Goal: Task Accomplishment & Management: Complete application form

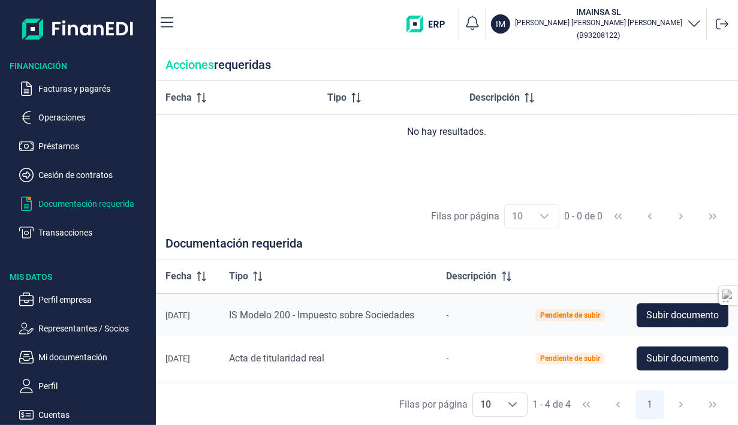
click at [694, 23] on icon "button" at bounding box center [694, 23] width 14 height 14
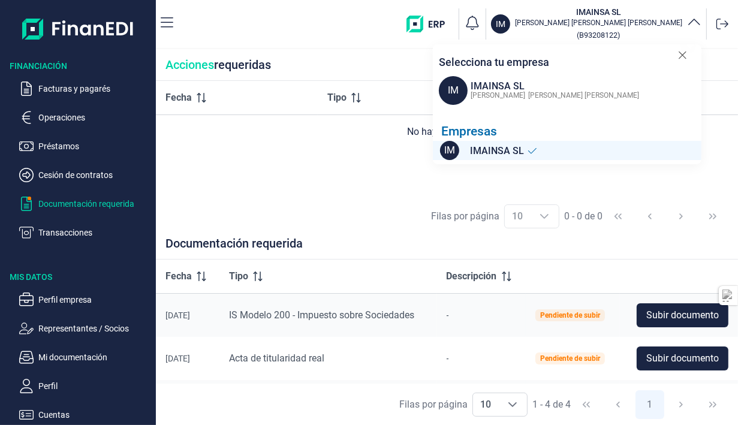
click at [532, 150] on icon at bounding box center [532, 151] width 10 height 10
click at [528, 92] on span "[PERSON_NAME] [PERSON_NAME]" at bounding box center [583, 95] width 111 height 8
click at [451, 93] on span "IM" at bounding box center [453, 90] width 29 height 29
click at [585, 38] on button "IM IMAINSA SL ANTONIO GÓMEZ DOPICO ( B93208122 )" at bounding box center [596, 24] width 210 height 36
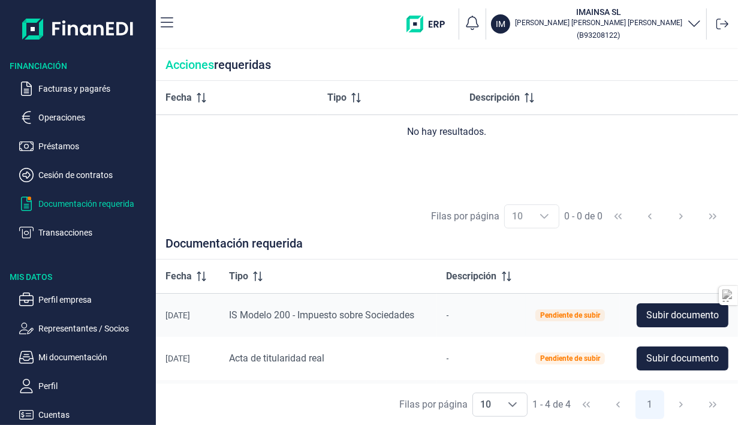
click at [55, 410] on p "Cuentas" at bounding box center [94, 414] width 113 height 14
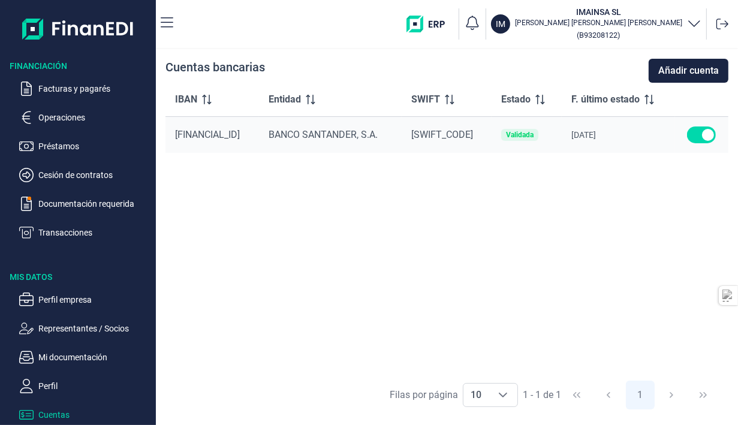
click at [61, 390] on p "Perfil" at bounding box center [94, 386] width 113 height 14
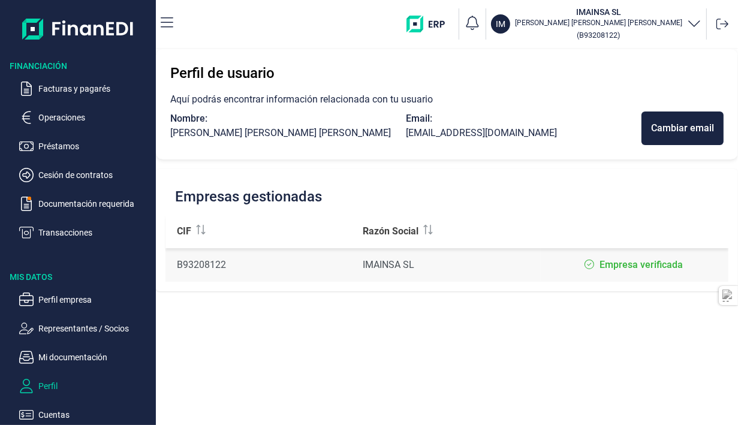
click at [81, 300] on p "Perfil empresa" at bounding box center [94, 299] width 113 height 14
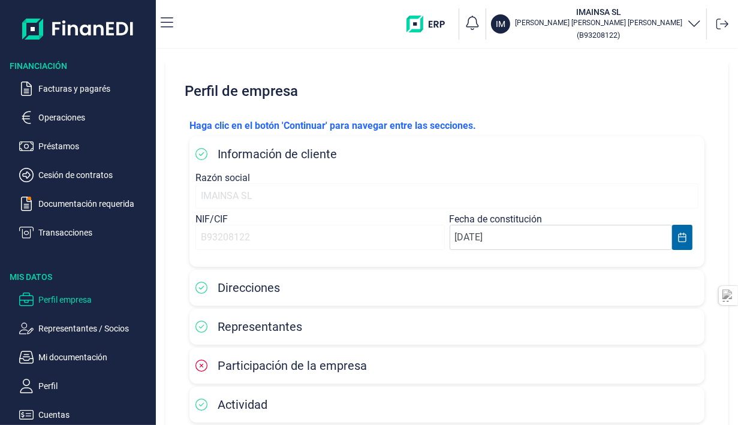
click at [46, 118] on p "Operaciones" at bounding box center [94, 117] width 113 height 14
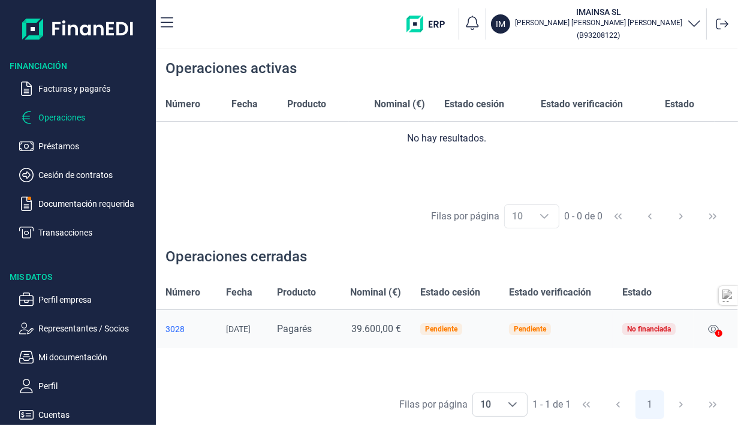
click at [510, 32] on div "IM" at bounding box center [500, 23] width 19 height 19
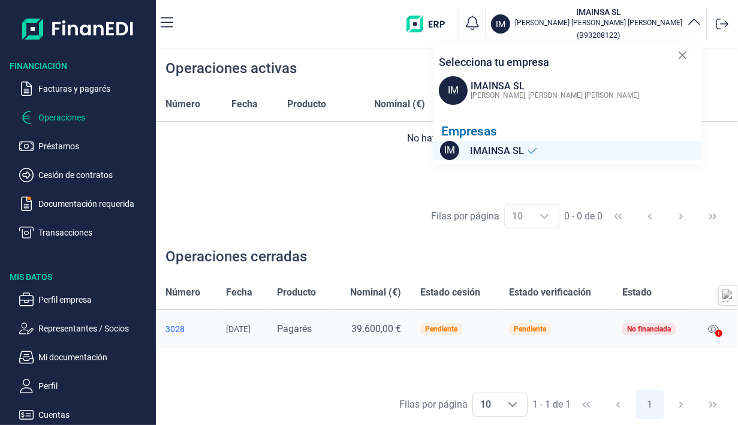
click at [563, 101] on div "IM IMAINSA SL ANTONIO GÓMEZ DOPICO" at bounding box center [570, 90] width 262 height 29
click at [724, 26] on icon at bounding box center [722, 24] width 12 height 12
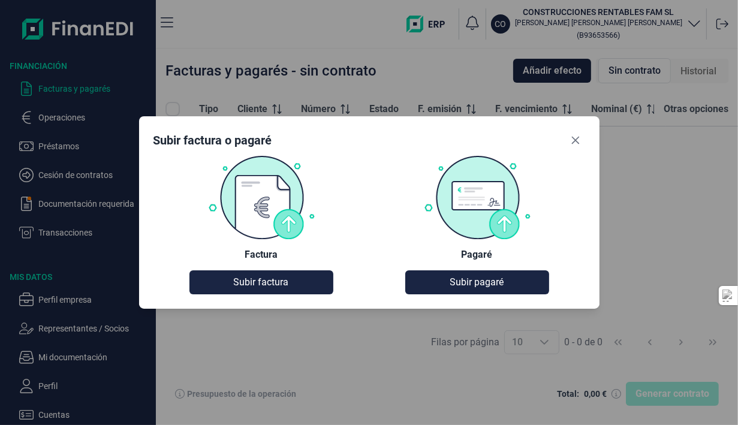
click at [448, 283] on button "Subir pagaré" at bounding box center [477, 282] width 144 height 24
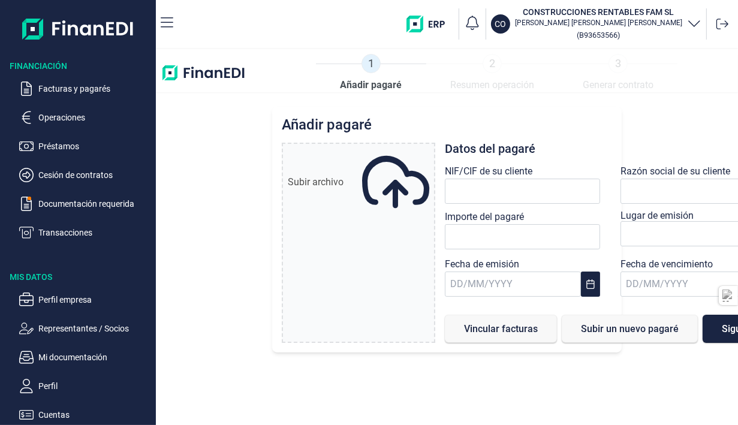
type input "0,00 €"
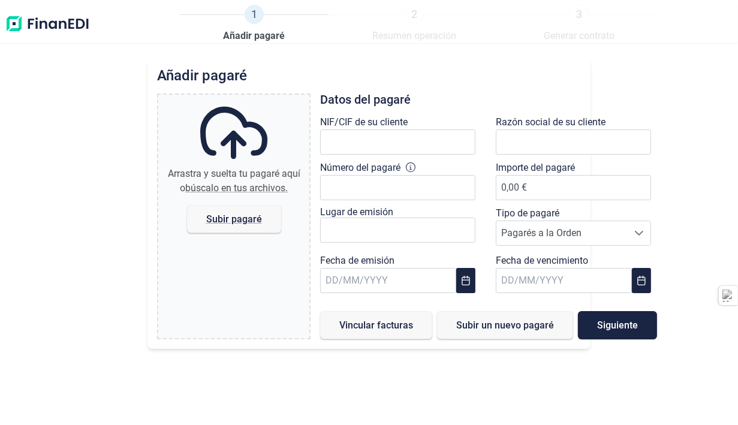
click at [474, 284] on div "Fecha de emisión" at bounding box center [400, 276] width 161 height 46
click at [248, 222] on span "Subir pagaré" at bounding box center [234, 219] width 56 height 9
click at [248, 98] on input "Arrastra y suelta tu pagaré aquí o búscalo en tus archivos. Subir pagaré" at bounding box center [233, 97] width 151 height 4
type input "C:\fakepath\[PERSON_NAME] 01.jpg"
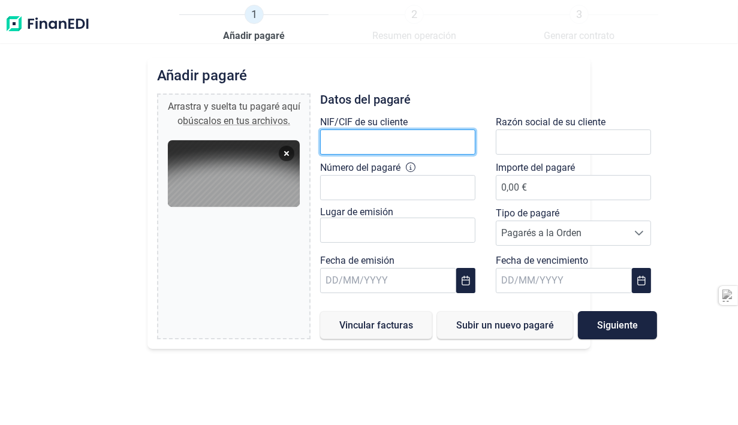
click at [394, 131] on input "text" at bounding box center [397, 141] width 155 height 25
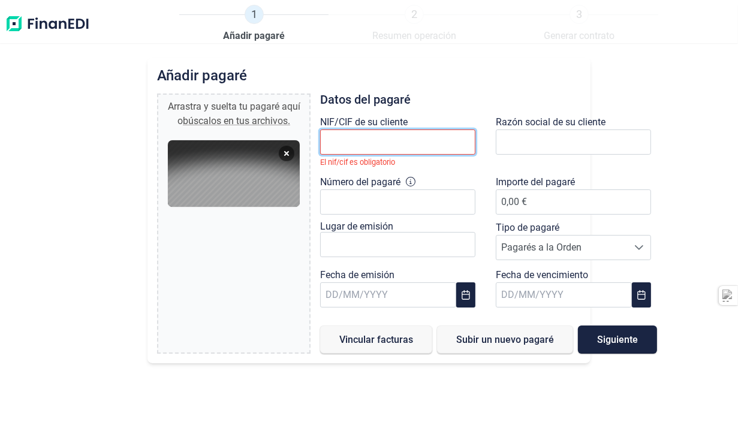
paste input "B02634020"
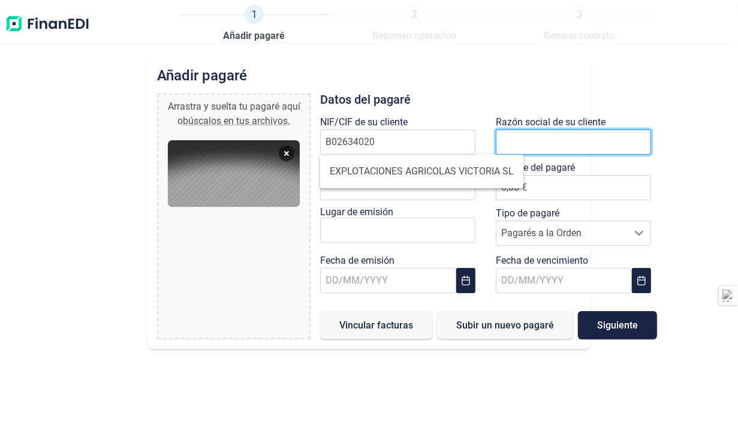
click at [509, 144] on input "text" at bounding box center [573, 141] width 155 height 25
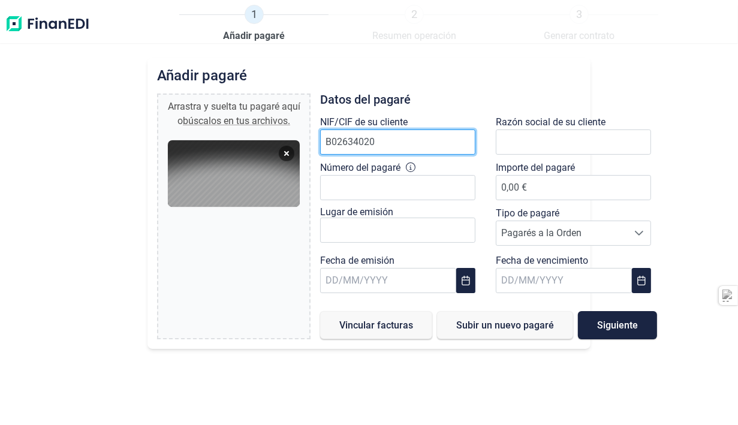
click at [460, 140] on input "B02634020" at bounding box center [397, 141] width 155 height 25
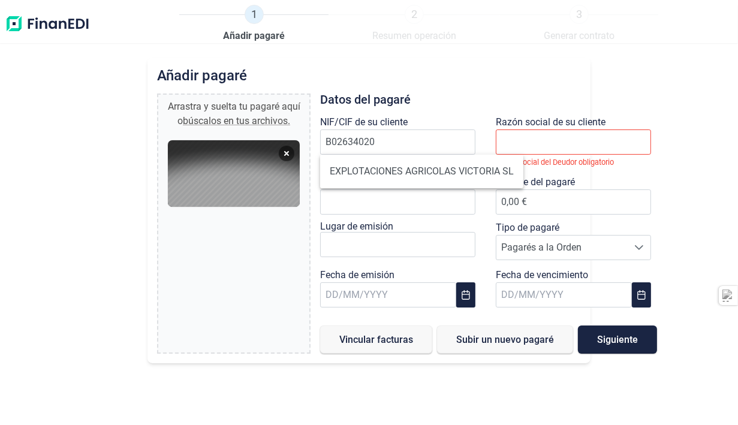
click at [413, 173] on li "EXPLOTACIONES AGRICOLAS VICTORIA SL" at bounding box center [421, 171] width 203 height 24
type input "B02634020"
type input "EXPLOTACIONES AGRICOLAS VICTORIA SL"
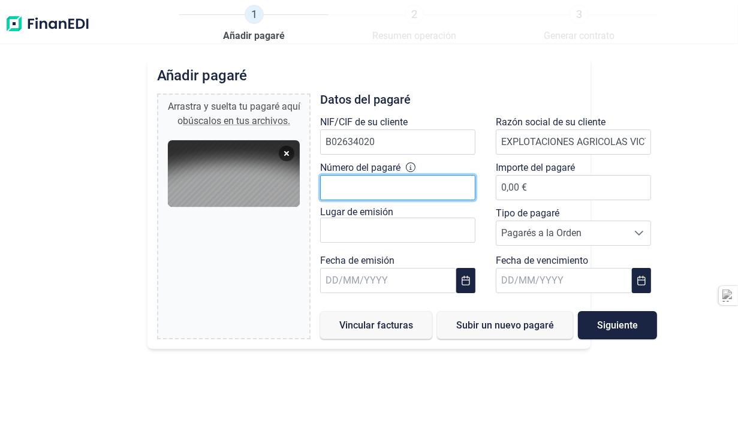
click at [394, 185] on input "Número del pagaré" at bounding box center [397, 187] width 155 height 25
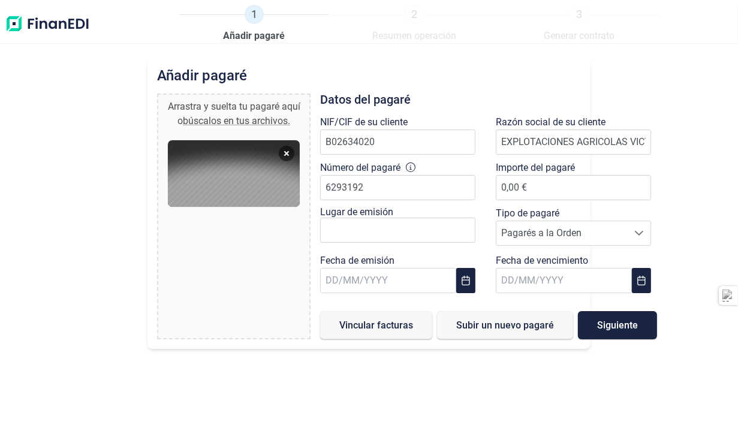
click at [412, 167] on icon at bounding box center [411, 167] width 10 height 10
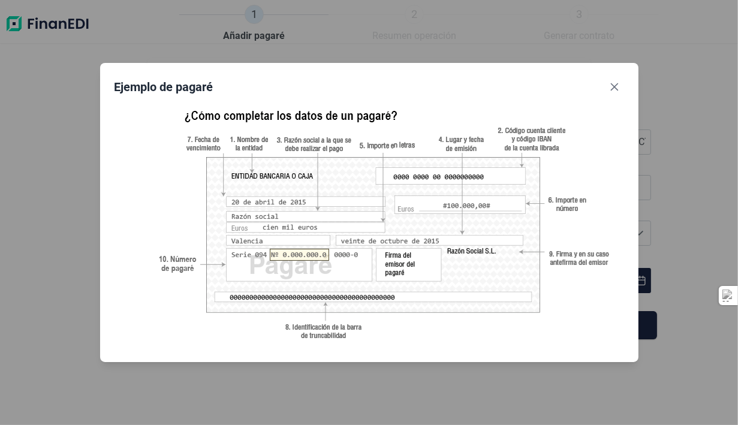
click at [617, 93] on button "Close" at bounding box center [614, 86] width 19 height 19
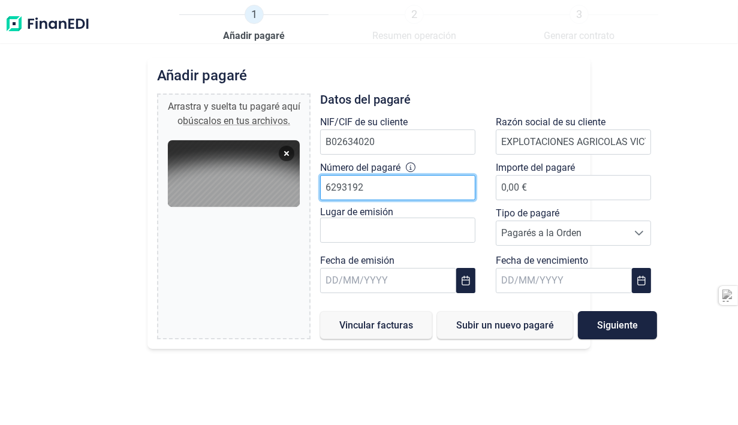
click at [433, 191] on input "6293192" at bounding box center [397, 187] width 155 height 25
type input "62931925"
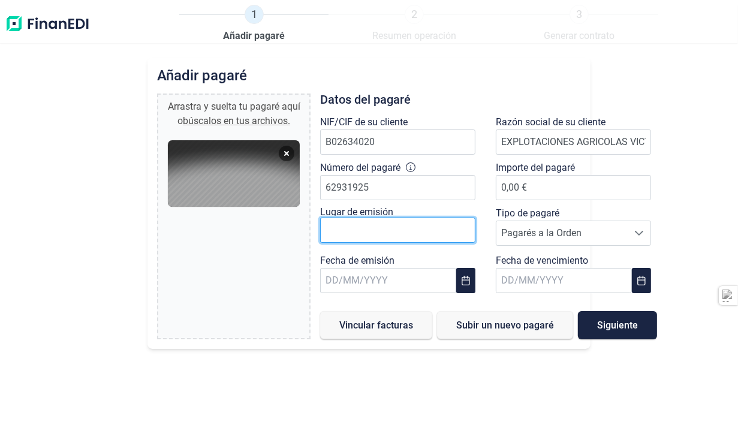
click at [409, 231] on input "text" at bounding box center [397, 230] width 155 height 25
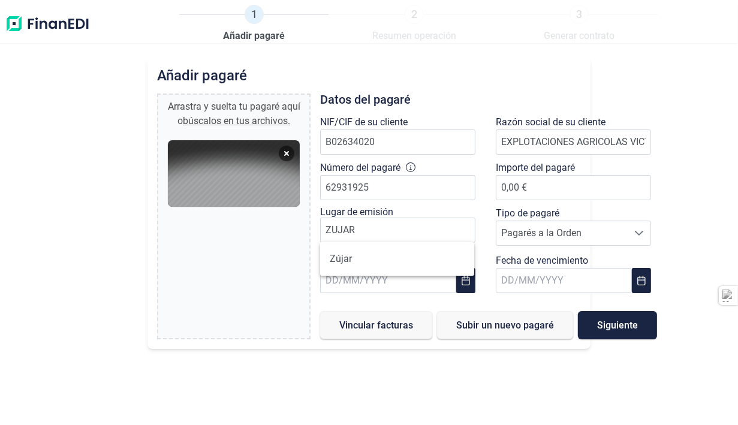
click at [394, 256] on li "Zújar" at bounding box center [396, 259] width 153 height 24
type input "Zújar"
click at [461, 277] on icon "Choose Date" at bounding box center [466, 281] width 10 height 10
type input "25.097,31 €"
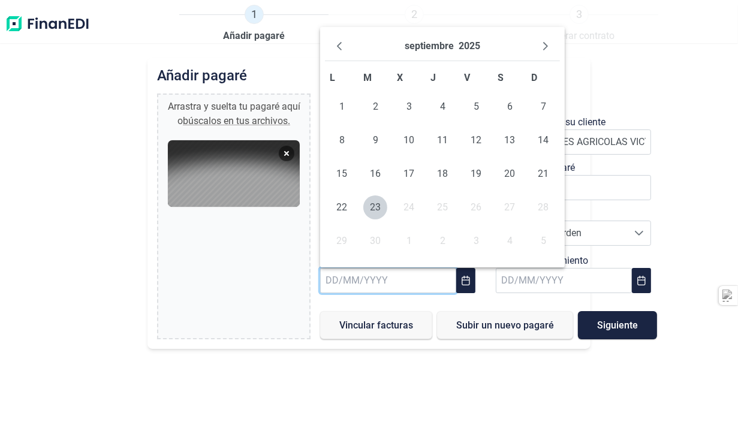
click at [414, 107] on span "3" at bounding box center [409, 107] width 24 height 24
type input "[DATE]"
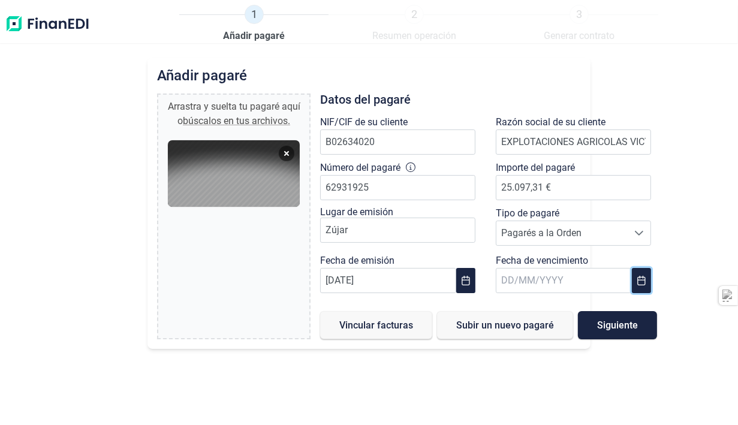
click at [636, 277] on icon "Choose Date" at bounding box center [641, 281] width 10 height 10
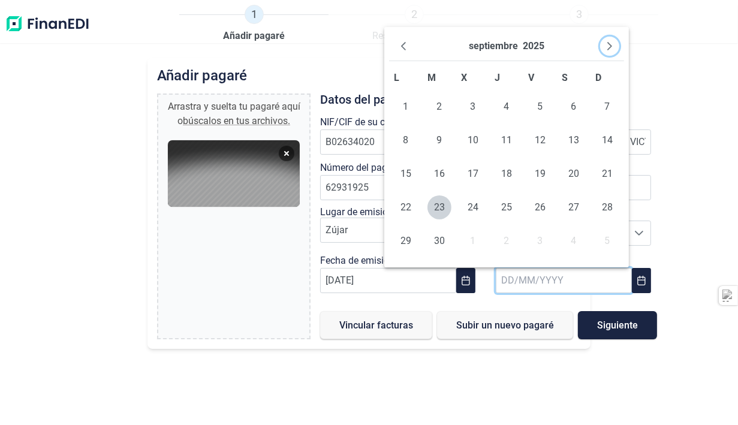
click at [609, 44] on icon "Next Month" at bounding box center [609, 46] width 5 height 8
click at [404, 240] on span "24" at bounding box center [406, 241] width 24 height 24
type input "[DATE]"
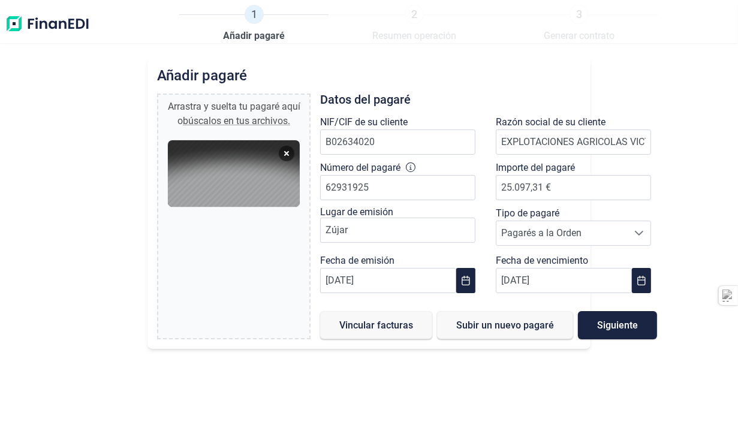
click at [395, 329] on span "Vincular facturas" at bounding box center [376, 325] width 74 height 9
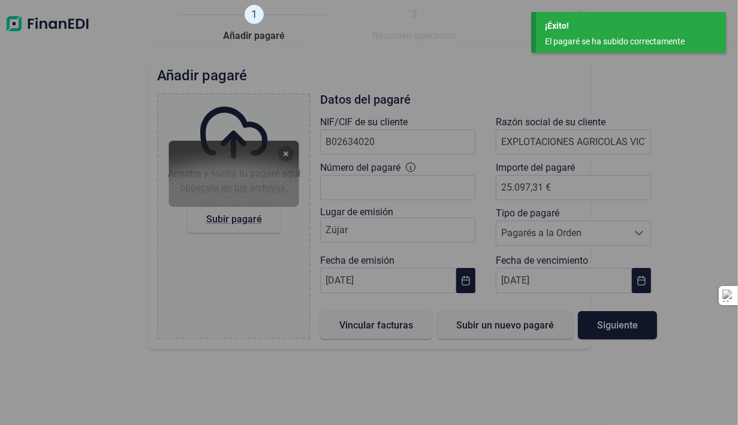
type input "0,00 €"
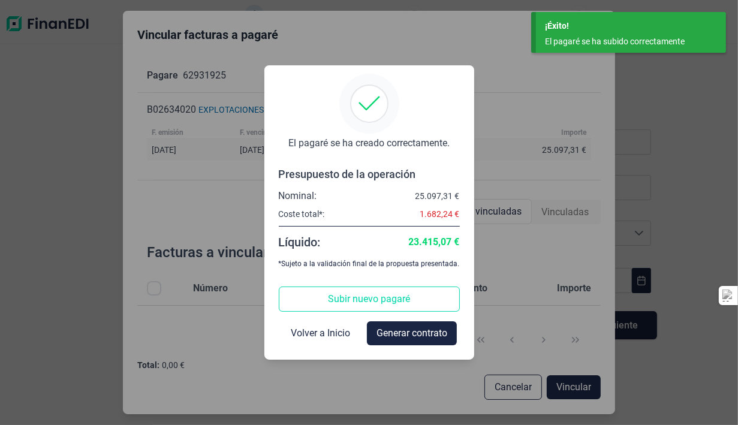
click at [421, 330] on span "Generar contrato" at bounding box center [411, 333] width 71 height 14
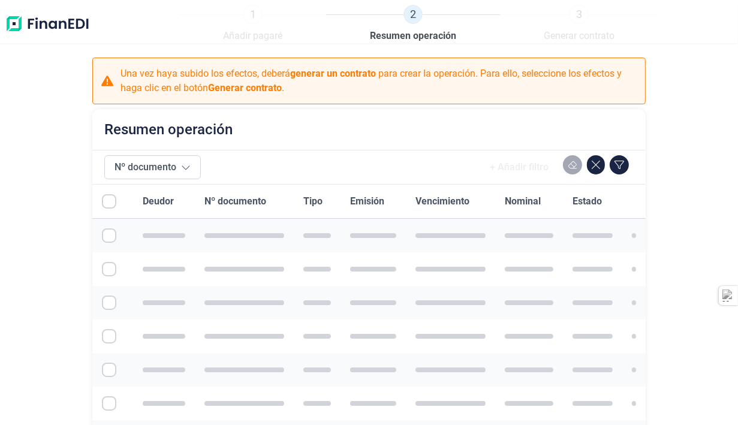
checkbox input "true"
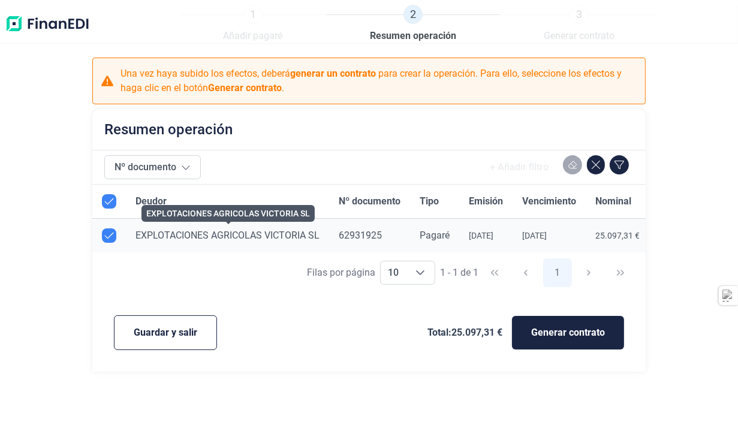
click at [292, 240] on span "EXPLOTACIONES AGRICOLAS VICTORIA SL" at bounding box center [227, 235] width 184 height 11
click at [550, 338] on span "Generar contrato" at bounding box center [568, 332] width 74 height 14
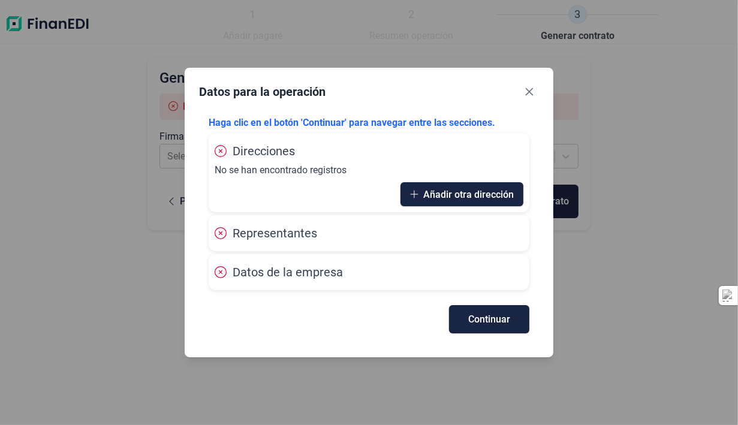
click at [410, 189] on button "Añadir otra dirección" at bounding box center [461, 194] width 123 height 24
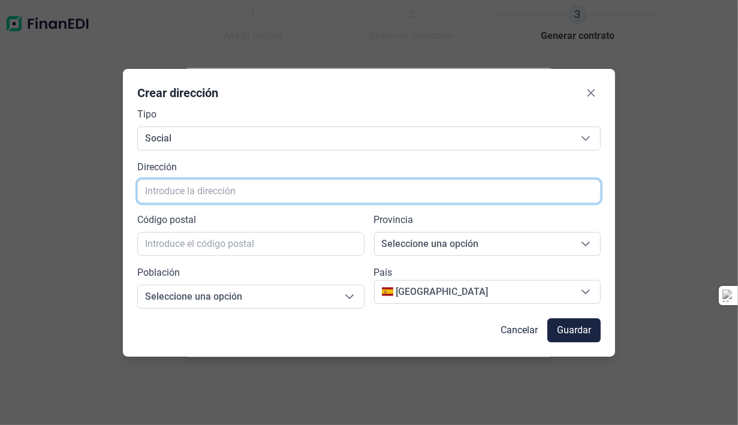
click at [405, 194] on input "text" at bounding box center [368, 191] width 463 height 24
type input "c"
type input "[STREET_ADDRESS]"
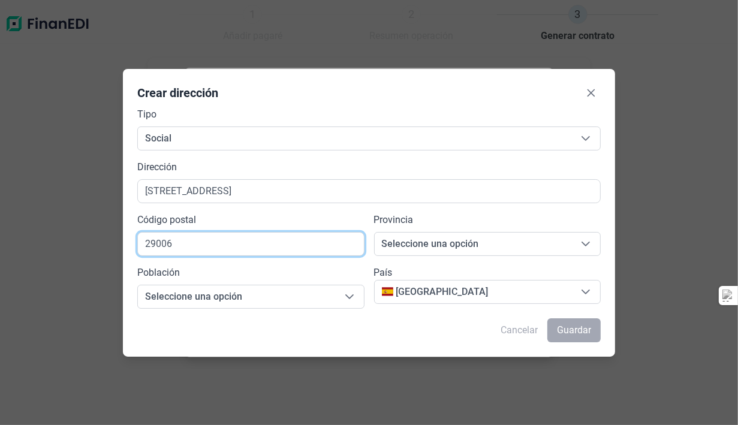
type input "29006"
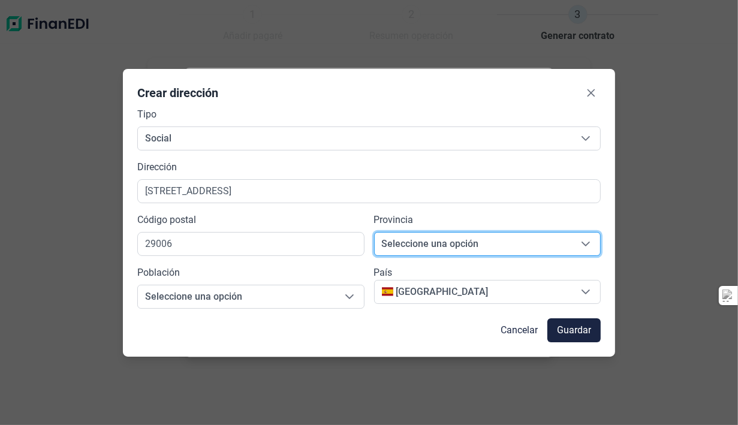
scroll to position [14, 7]
type input "[GEOGRAPHIC_DATA]"
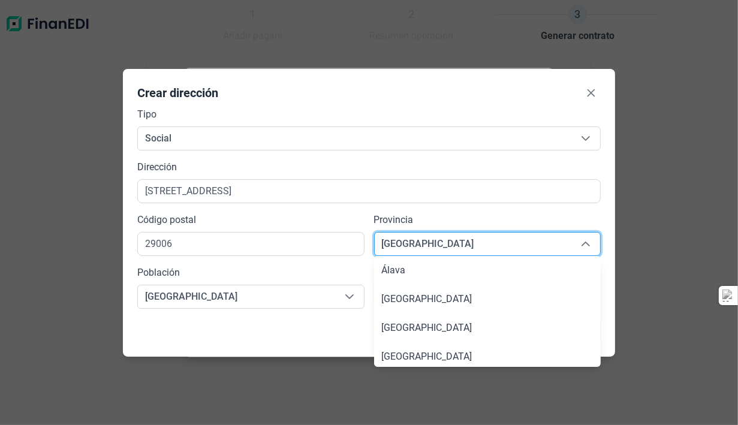
scroll to position [809, 0]
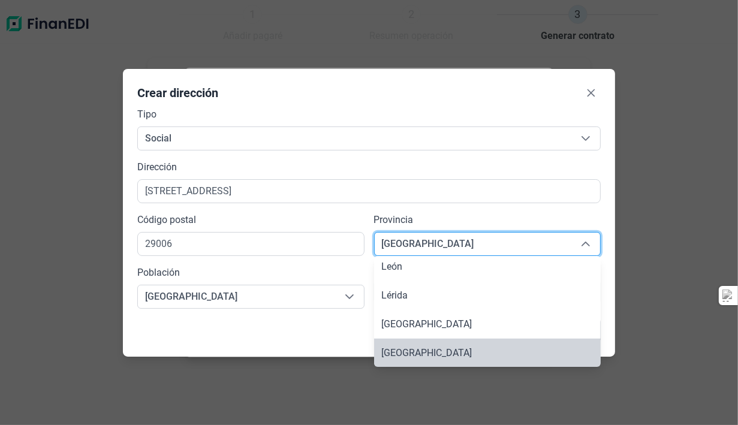
click at [419, 243] on span "[GEOGRAPHIC_DATA]" at bounding box center [473, 244] width 197 height 23
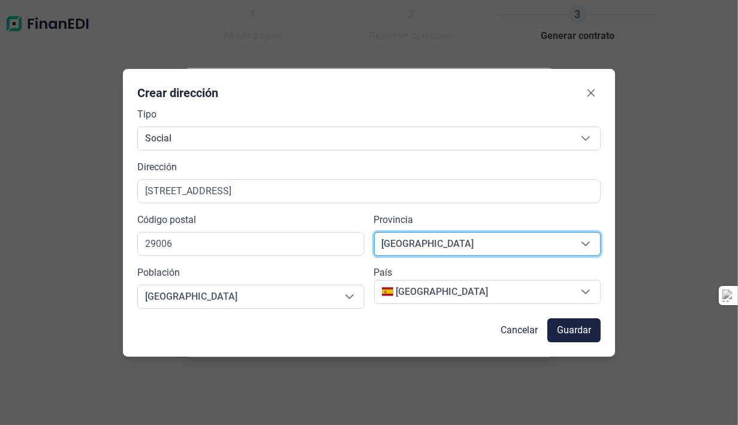
click at [568, 336] on span "Guardar" at bounding box center [574, 330] width 34 height 14
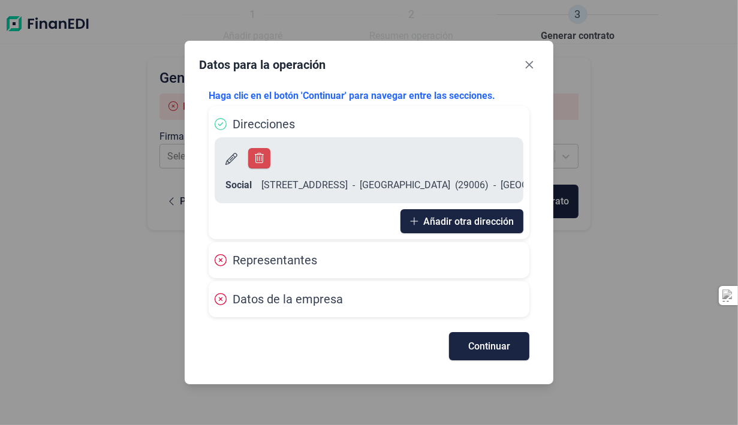
click at [306, 266] on span "Representantes" at bounding box center [275, 260] width 84 height 14
click at [473, 348] on span "Continuar" at bounding box center [489, 346] width 42 height 9
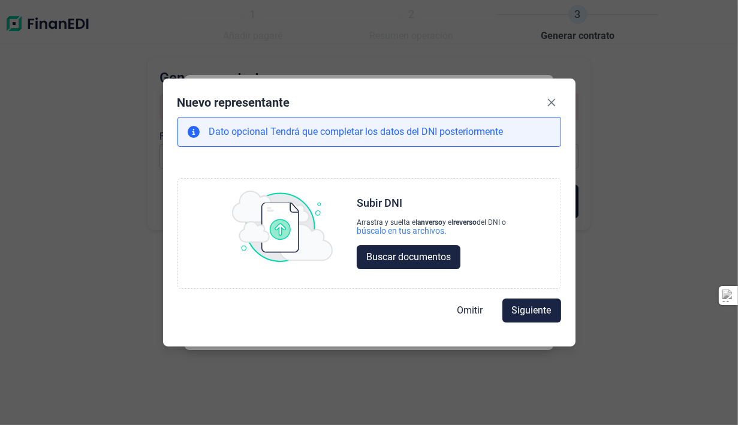
click at [431, 253] on span "Buscar documentos" at bounding box center [408, 257] width 84 height 14
click at [407, 263] on span "Buscar documentos" at bounding box center [408, 257] width 84 height 14
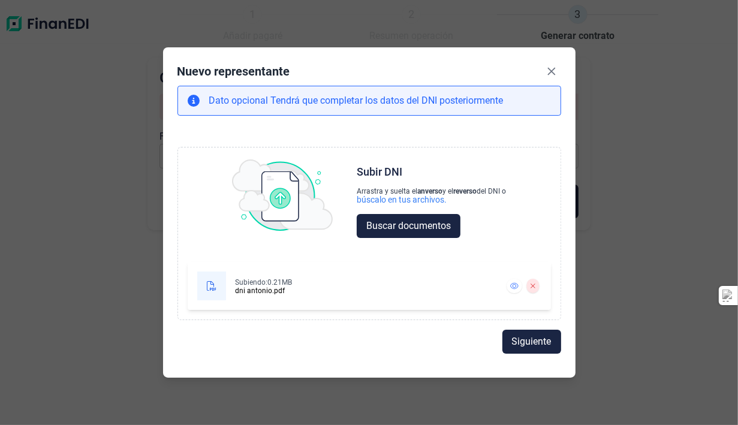
click at [531, 340] on span "Siguiente" at bounding box center [532, 341] width 40 height 14
select select "ES"
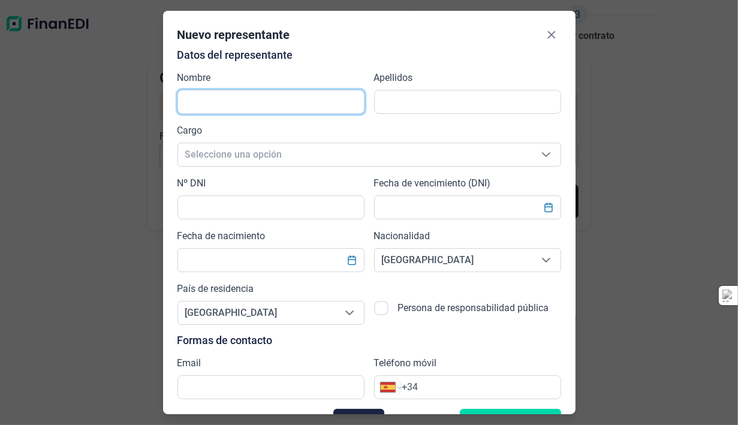
click at [317, 95] on input "text" at bounding box center [270, 102] width 187 height 24
type input "[PERSON_NAME]"
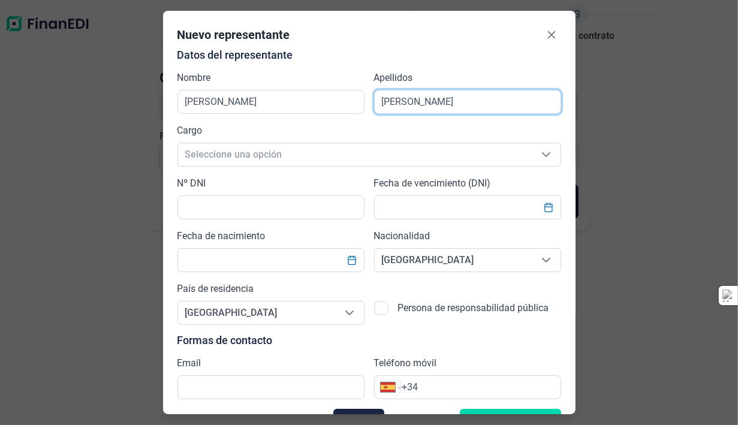
click at [378, 100] on input "[PERSON_NAME]" at bounding box center [467, 102] width 187 height 24
type input "[PERSON_NAME] [PERSON_NAME]"
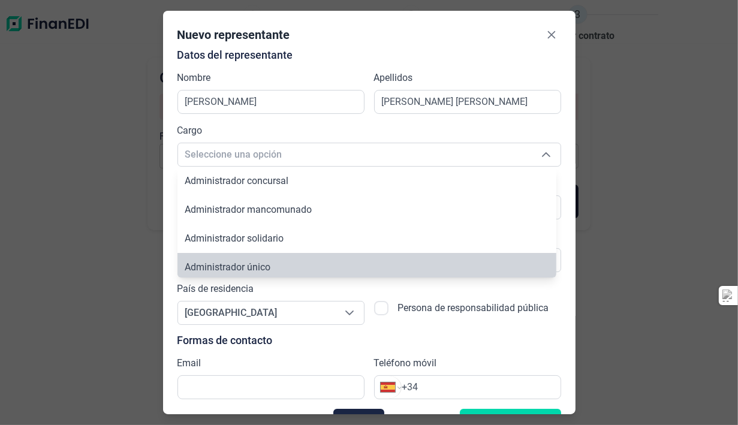
scroll to position [4, 0]
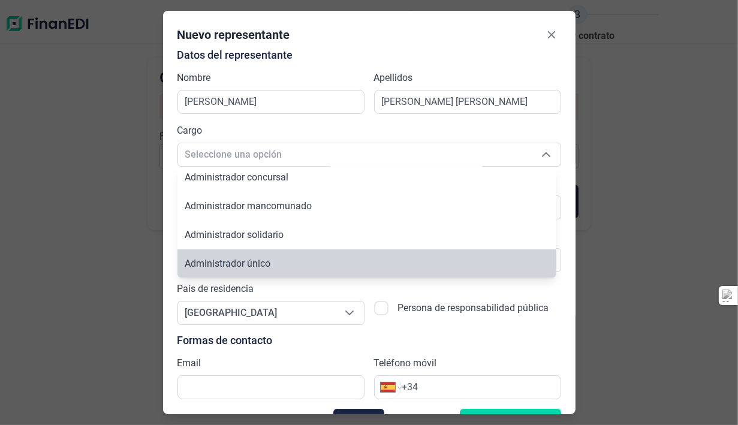
click at [346, 264] on li "Administrador único" at bounding box center [366, 263] width 379 height 29
type input "Administrador único"
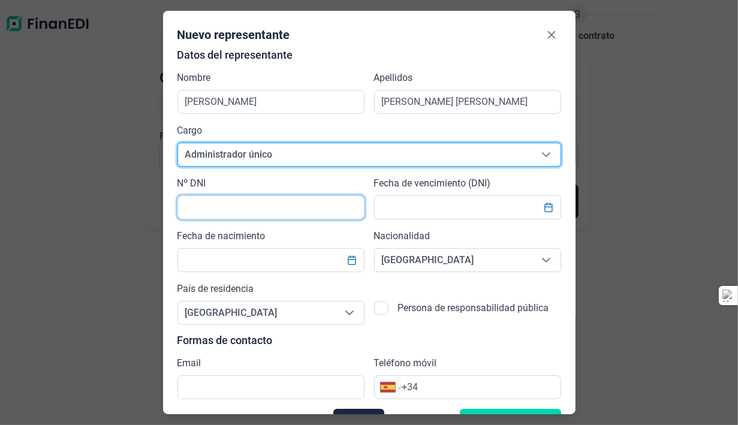
click at [297, 199] on input "text" at bounding box center [270, 207] width 187 height 24
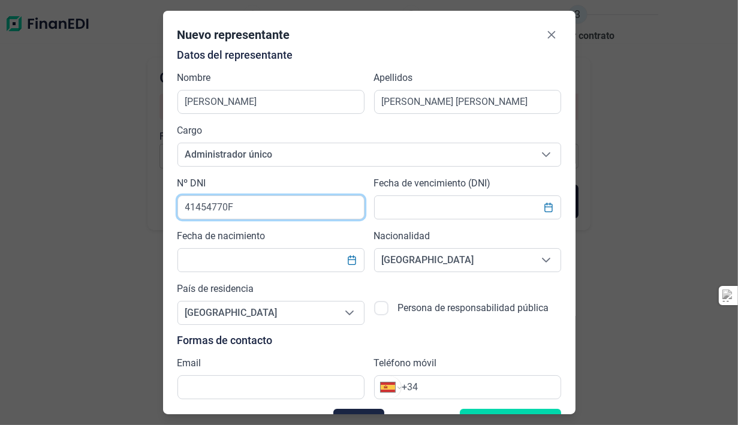
type input "41454770F"
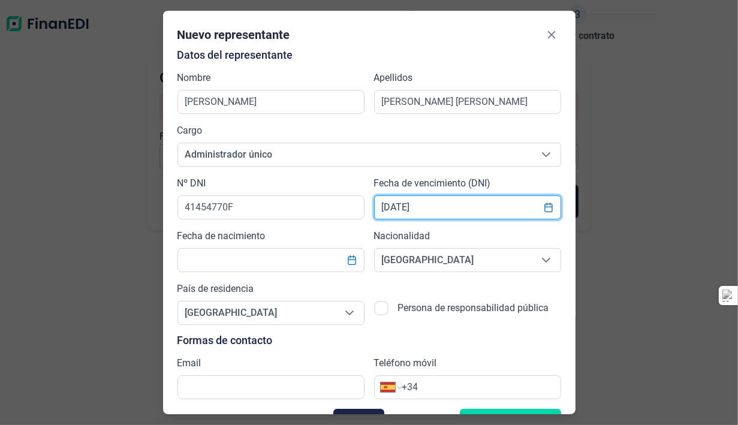
type input "[DATE]"
click at [318, 265] on input "text" at bounding box center [270, 260] width 187 height 24
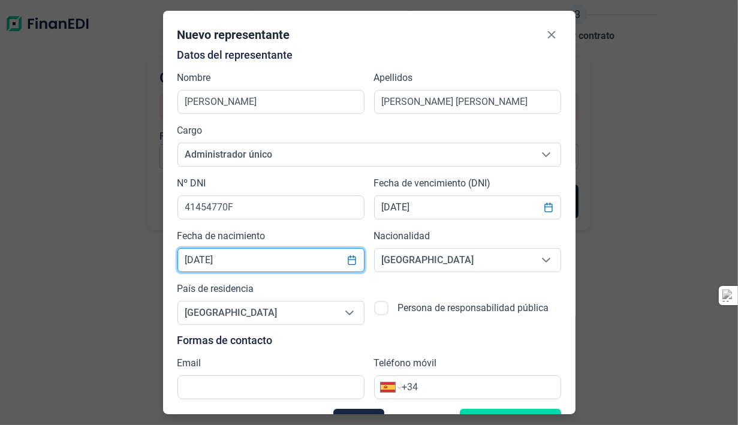
type input "[DATE]"
click at [246, 385] on input "text" at bounding box center [270, 387] width 187 height 24
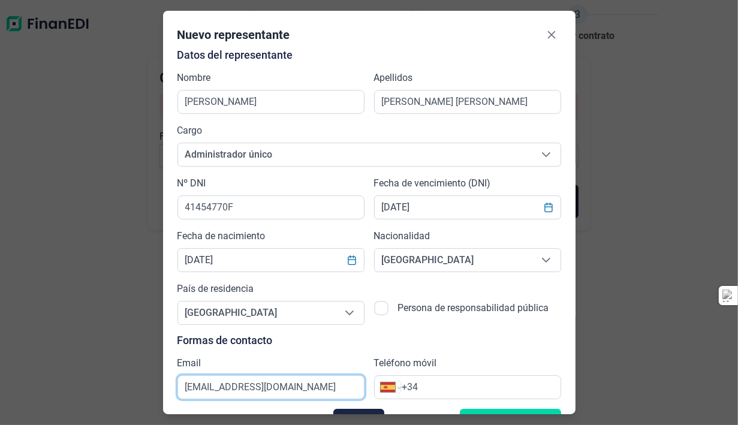
scroll to position [27, 0]
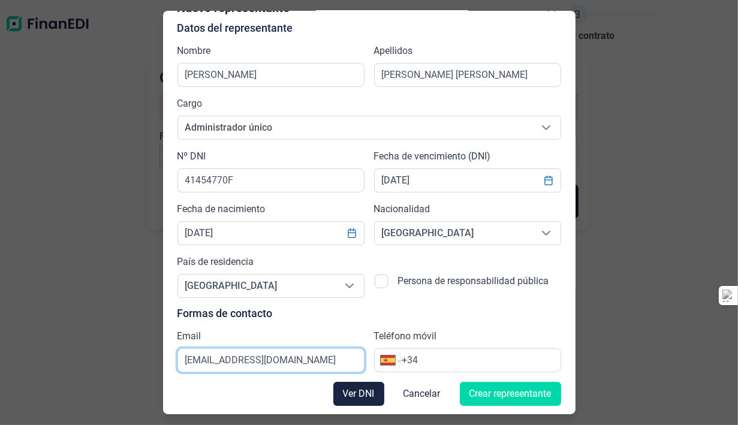
type input "[EMAIL_ADDRESS][DOMAIN_NAME]"
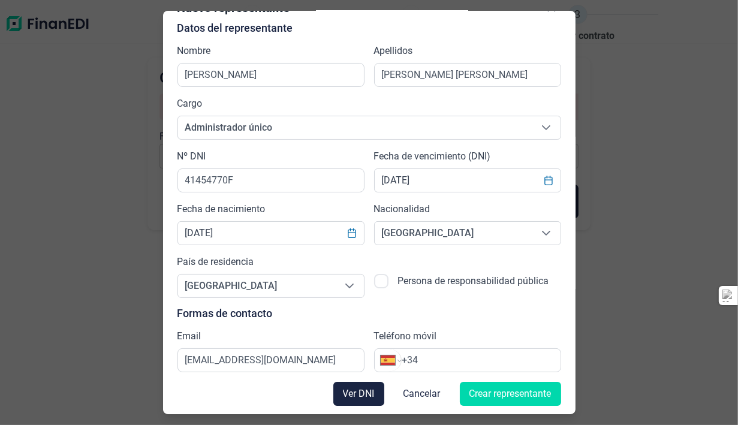
click at [502, 350] on div "Internacional [GEOGRAPHIC_DATA] [GEOGRAPHIC_DATA] [GEOGRAPHIC_DATA] [GEOGRAPHIC…" at bounding box center [467, 360] width 187 height 24
click at [497, 360] on input "+34" at bounding box center [480, 360] width 159 height 14
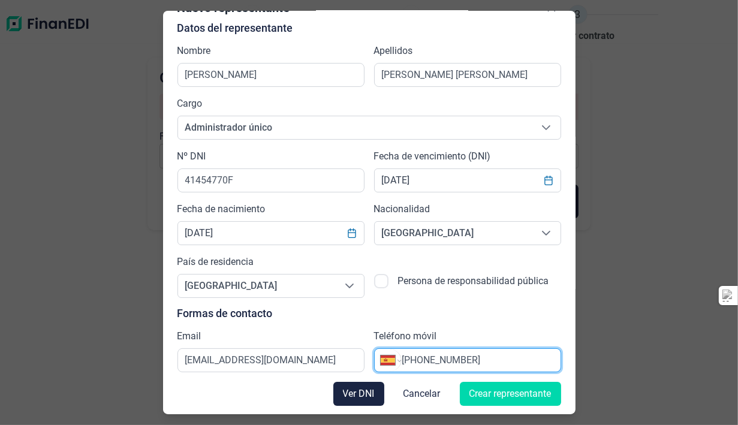
type input "[PHONE_NUMBER]"
click at [475, 398] on span "Crear representante" at bounding box center [510, 394] width 82 height 14
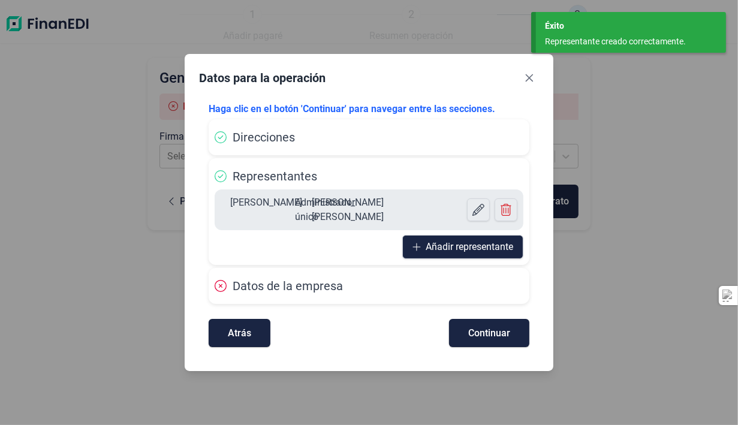
click at [363, 280] on div "Datos de la empresa" at bounding box center [369, 286] width 309 height 18
click at [467, 328] on button "Continuar" at bounding box center [489, 333] width 80 height 28
select select "ES"
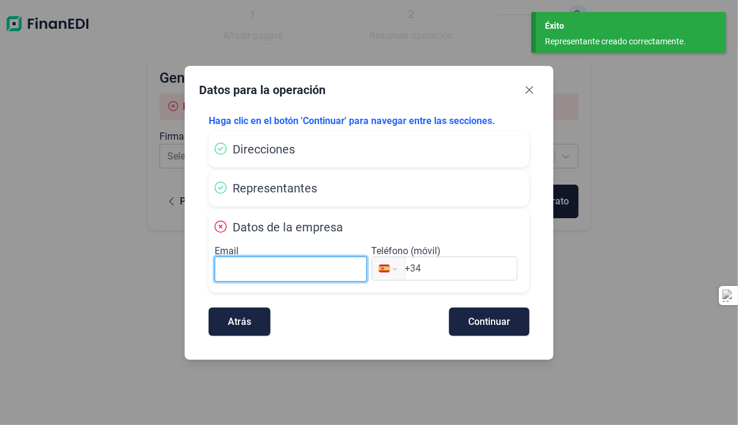
click at [309, 270] on input at bounding box center [291, 268] width 152 height 25
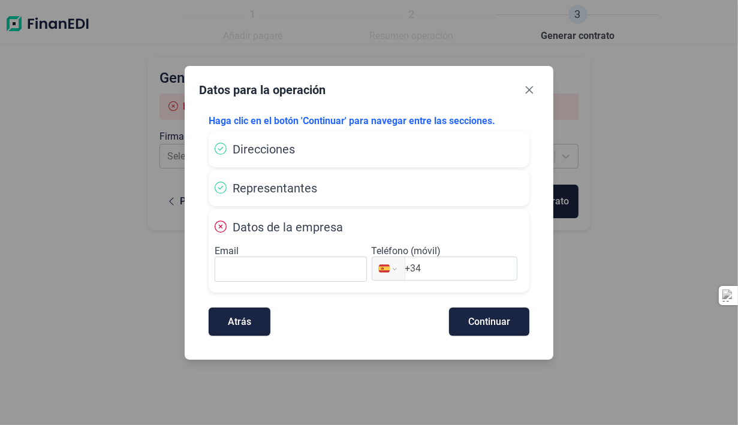
click at [413, 97] on div "Datos para la operación" at bounding box center [369, 92] width 340 height 24
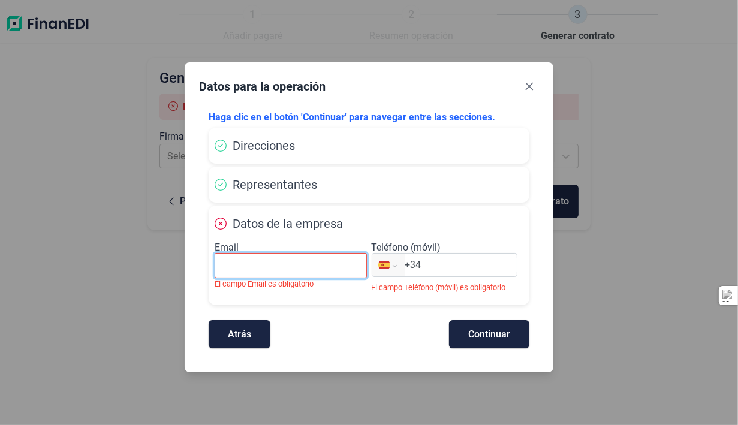
click at [288, 258] on input at bounding box center [291, 265] width 152 height 25
type input "[EMAIL_ADDRESS][DOMAIN_NAME]"
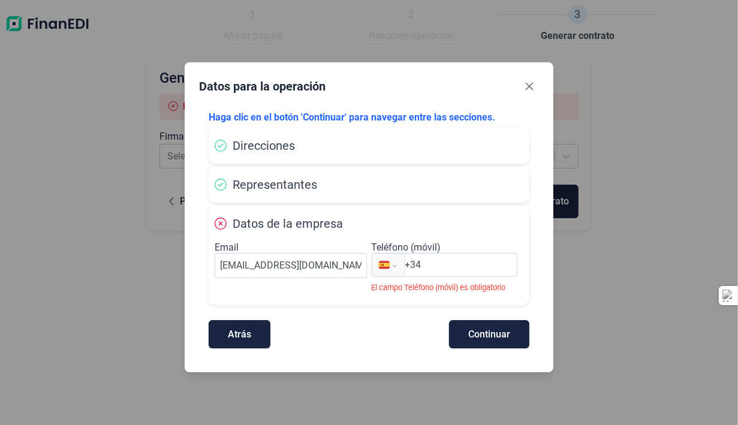
click at [427, 261] on input "+34" at bounding box center [461, 265] width 112 height 14
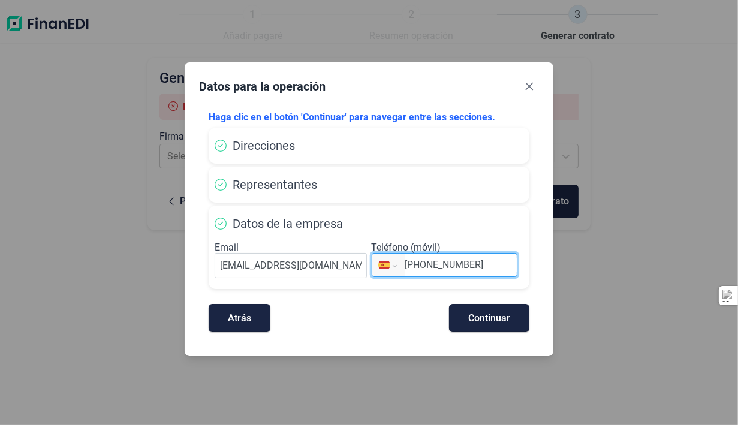
type input "[PHONE_NUMBER]"
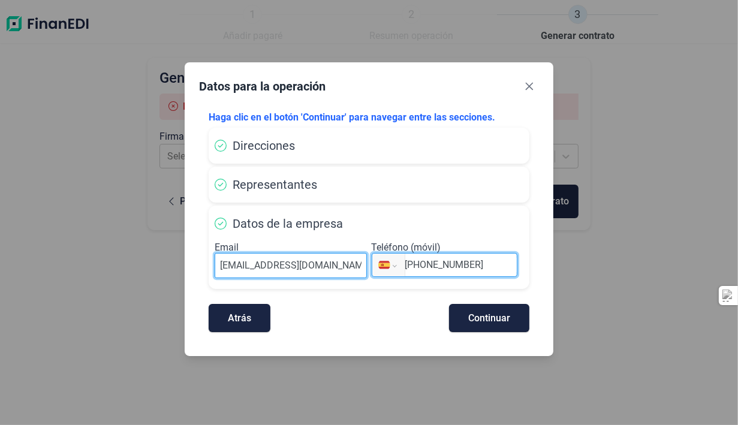
click at [278, 267] on input "[EMAIL_ADDRESS][DOMAIN_NAME]" at bounding box center [291, 265] width 152 height 25
type input "[EMAIL_ADDRESS][DOMAIN_NAME]"
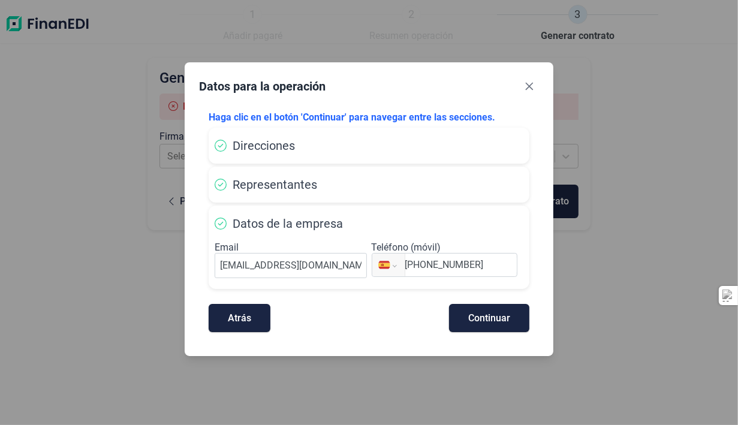
click at [477, 318] on span "Continuar" at bounding box center [489, 317] width 42 height 9
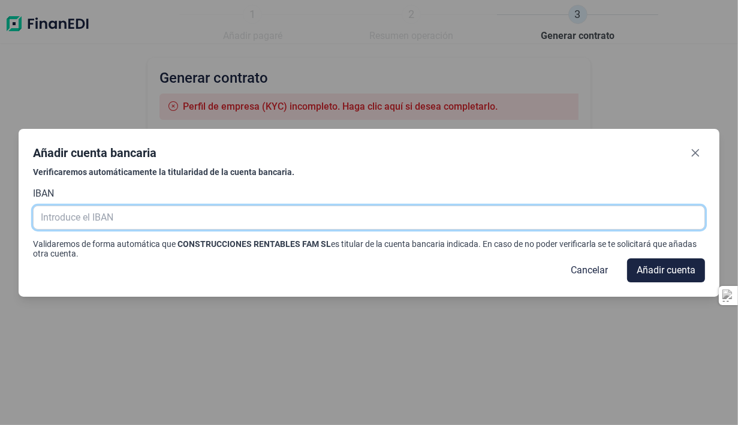
click at [358, 221] on input "text" at bounding box center [369, 218] width 672 height 24
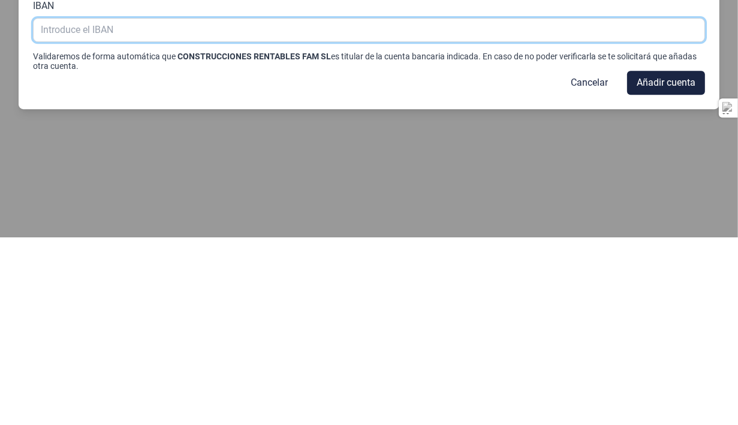
click at [424, 222] on input "text" at bounding box center [369, 218] width 672 height 24
click at [388, 220] on input "text" at bounding box center [369, 218] width 672 height 24
click at [391, 219] on input "text" at bounding box center [369, 218] width 672 height 24
click at [393, 220] on input "text" at bounding box center [369, 218] width 672 height 24
paste input "EXPLOTACIONES AGRICOLAS VICTORIA SL"
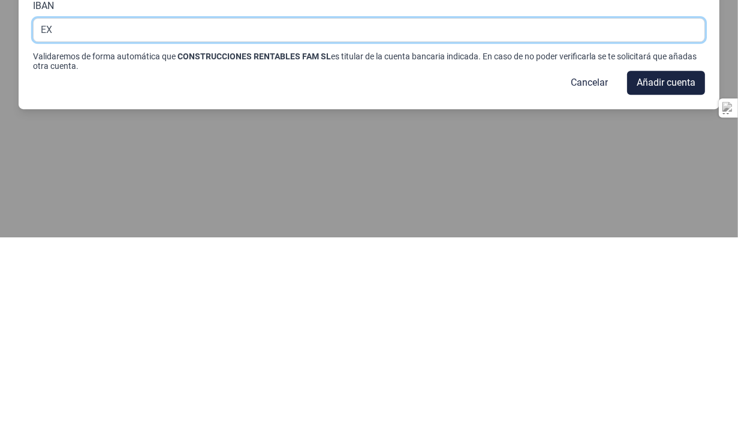
type input "E"
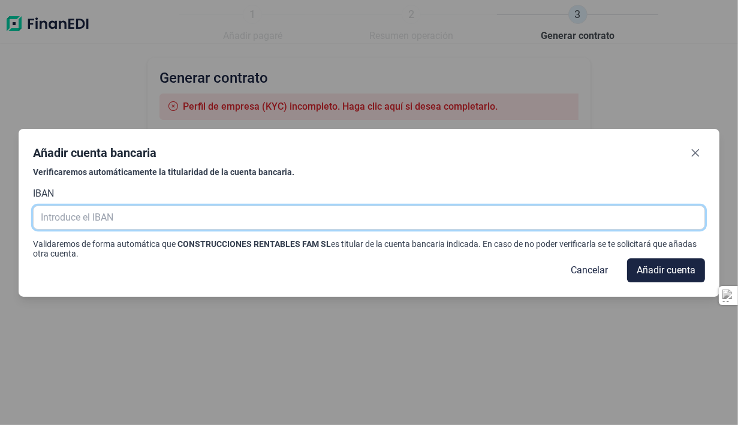
paste input "[FINANCIAL_ID]"
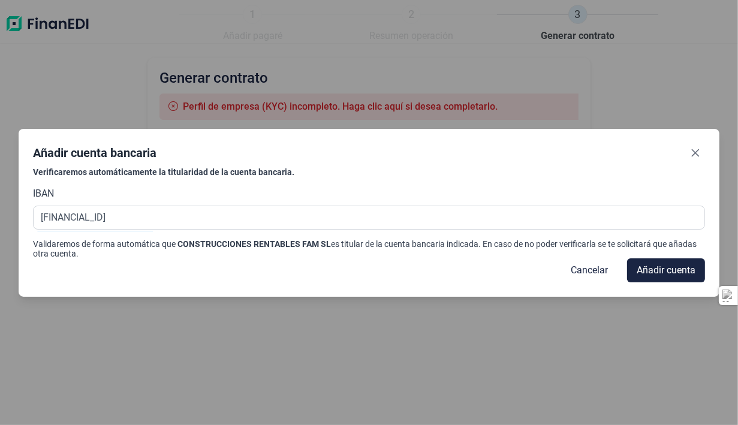
click at [683, 270] on span "Añadir cuenta" at bounding box center [665, 270] width 59 height 14
type input "[FINANCIAL_ID]"
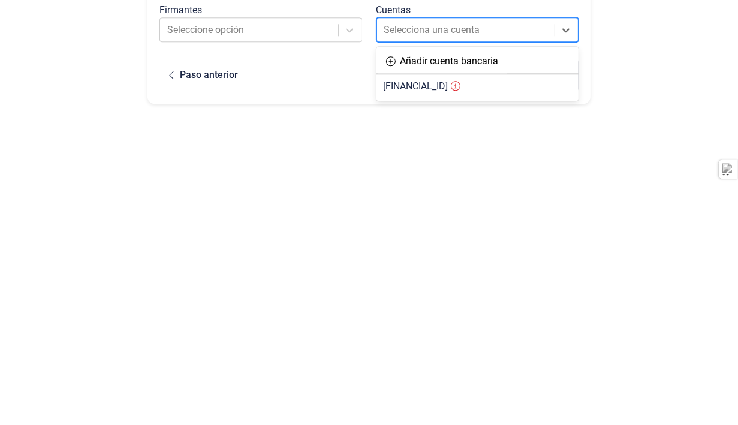
click at [448, 215] on span "[FINANCIAL_ID]" at bounding box center [416, 212] width 65 height 11
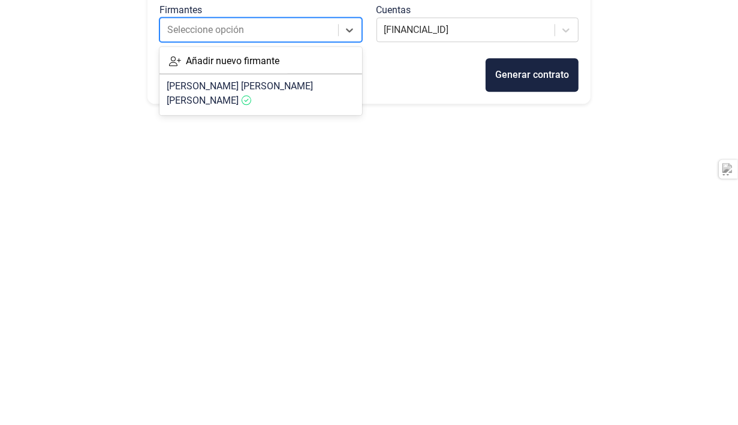
click at [317, 216] on article "[PERSON_NAME]" at bounding box center [260, 220] width 202 height 38
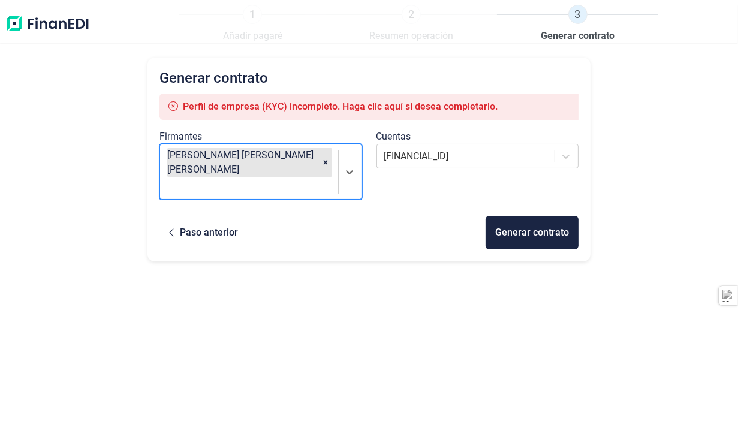
click at [400, 105] on span "Perfil de empresa (KYC) incompleto. Haga clic aquí si desea completarlo." at bounding box center [340, 106] width 315 height 11
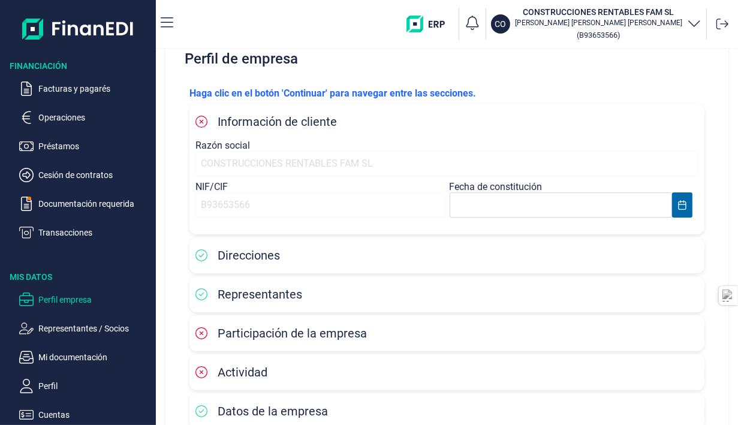
scroll to position [65, 0]
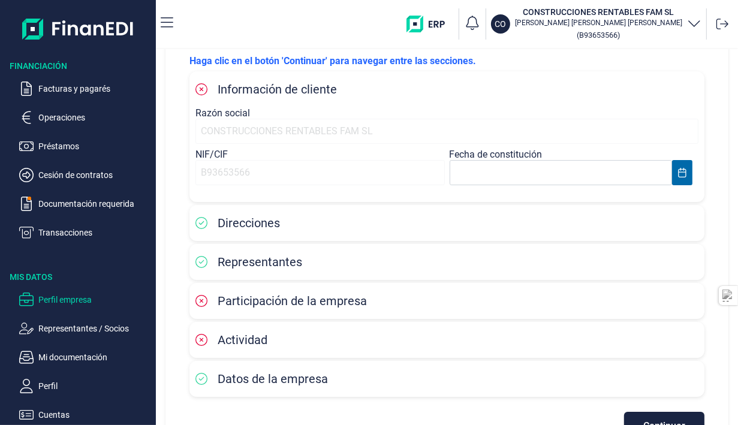
click at [484, 174] on body "Financiación Facturas y pagarés Operaciones Préstamos Cesión de contratos Docum…" at bounding box center [369, 212] width 738 height 425
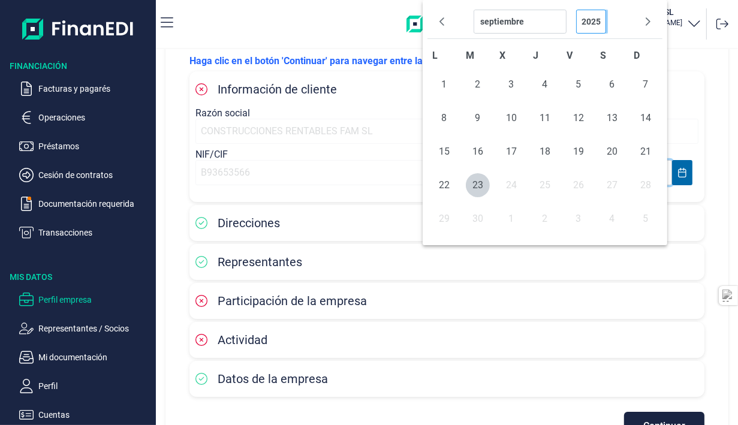
click at [590, 23] on select "2025 2024 2023 2022 2021 2020 2019 2018 2017 2016 2015 2014 2013 2012 2011 2010…" at bounding box center [591, 22] width 30 height 24
select select "8"
select select "2018"
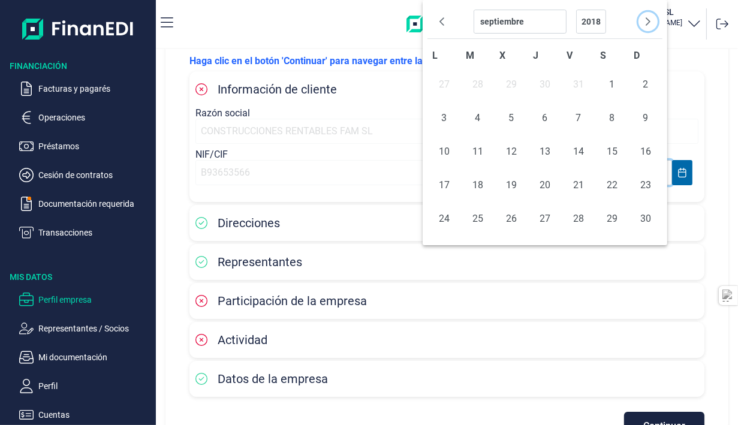
click at [651, 20] on icon "Next Month" at bounding box center [648, 22] width 10 height 10
select select "9"
select select "2018"
click at [651, 20] on icon "Next Month" at bounding box center [648, 22] width 10 height 10
select select "10"
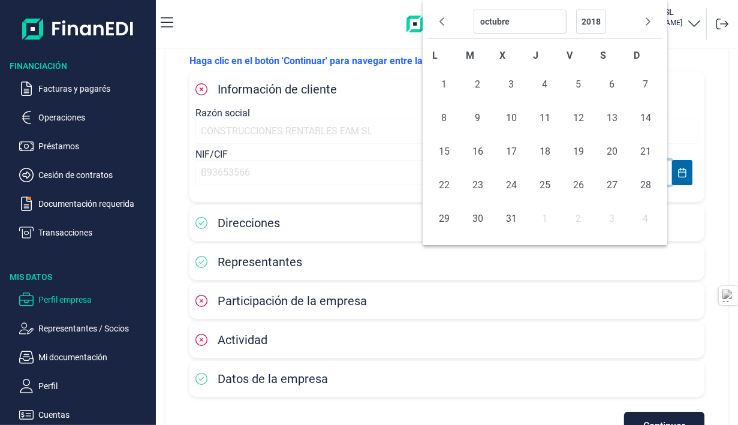
select select "2018"
click at [550, 184] on span "22" at bounding box center [545, 185] width 24 height 24
type input "[DATE]"
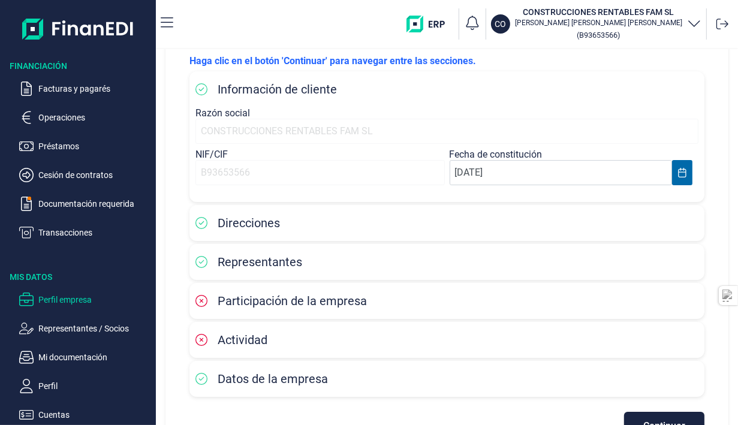
scroll to position [102, 0]
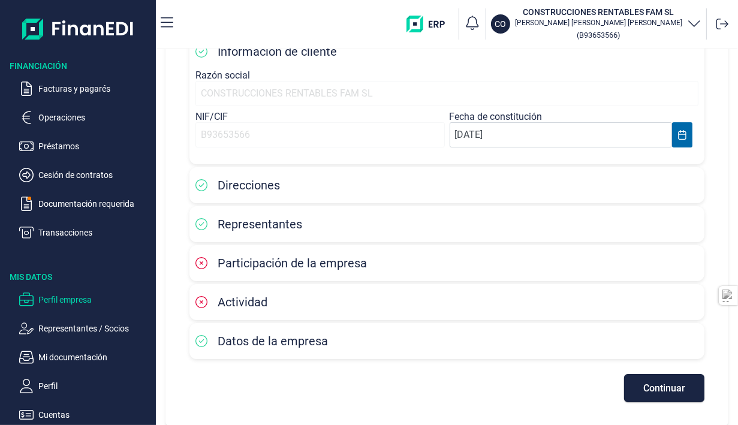
click at [263, 262] on span "Participación de la empresa" at bounding box center [292, 263] width 149 height 14
click at [253, 309] on div "Actividad" at bounding box center [446, 302] width 503 height 18
click at [636, 378] on button "Continuar" at bounding box center [664, 388] width 80 height 28
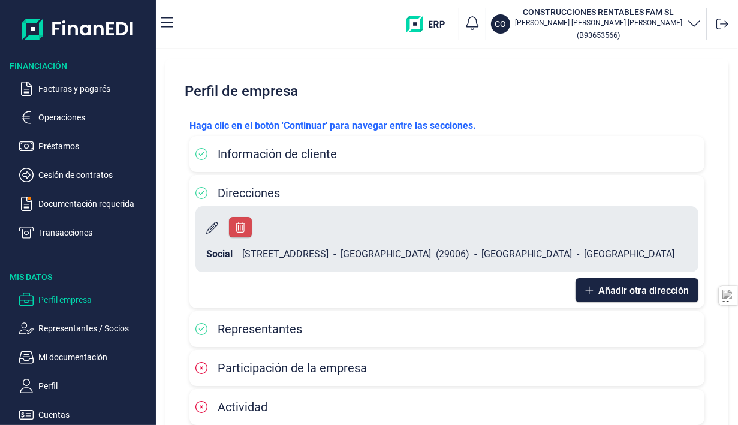
scroll to position [81, 0]
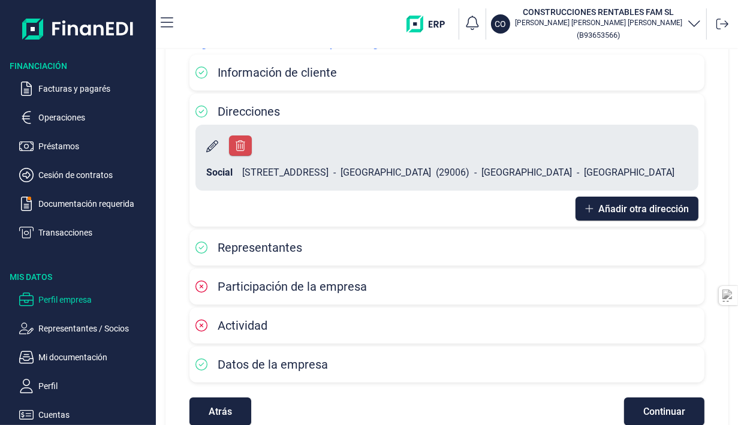
click at [674, 407] on span "Continuar" at bounding box center [664, 411] width 42 height 9
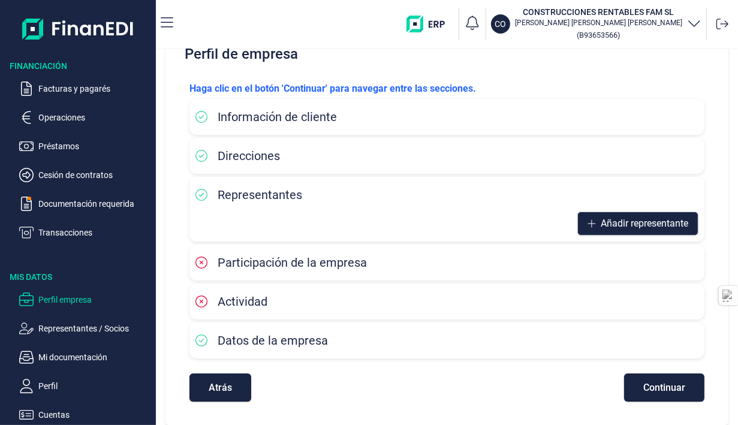
scroll to position [79, 0]
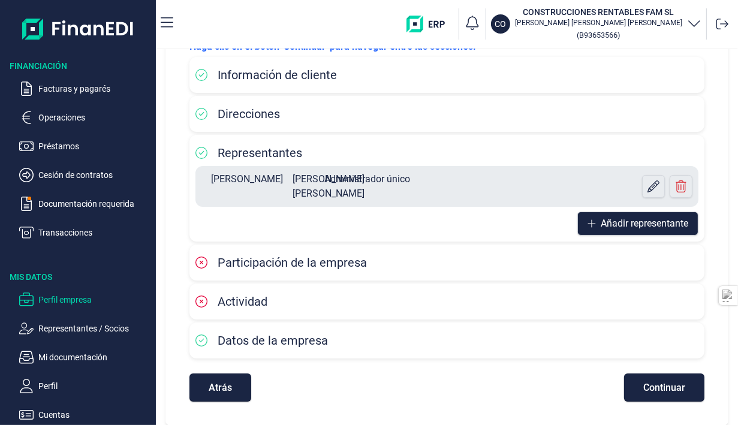
click at [657, 385] on span "Continuar" at bounding box center [664, 387] width 42 height 9
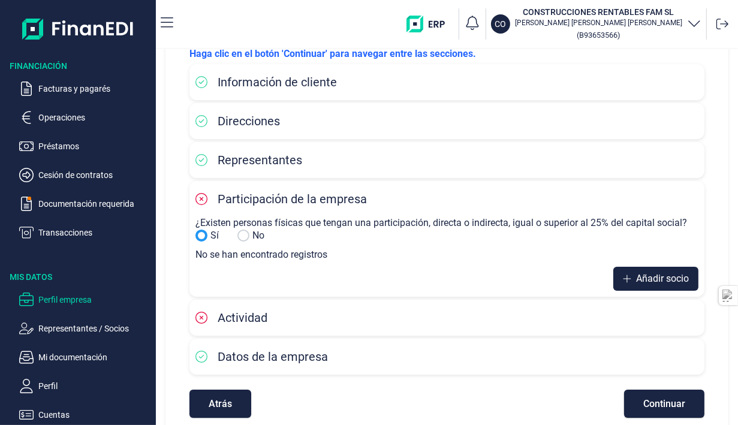
scroll to position [81, 0]
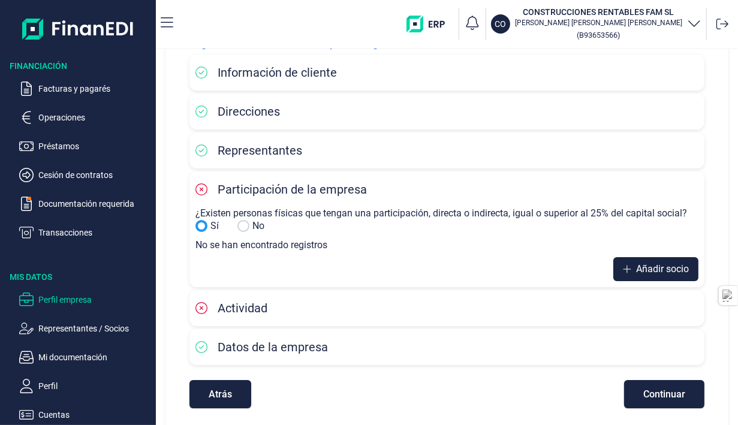
click at [671, 268] on span "Añadir socio" at bounding box center [662, 269] width 53 height 14
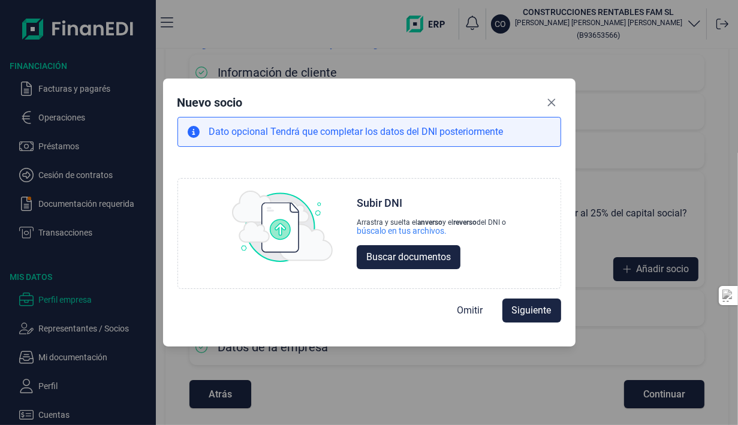
click at [548, 101] on icon "Close" at bounding box center [552, 103] width 10 height 10
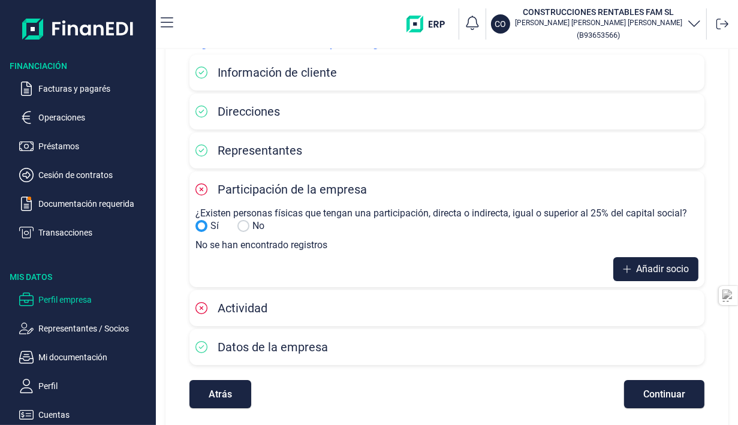
click at [629, 265] on button "Añadir socio" at bounding box center [655, 269] width 85 height 24
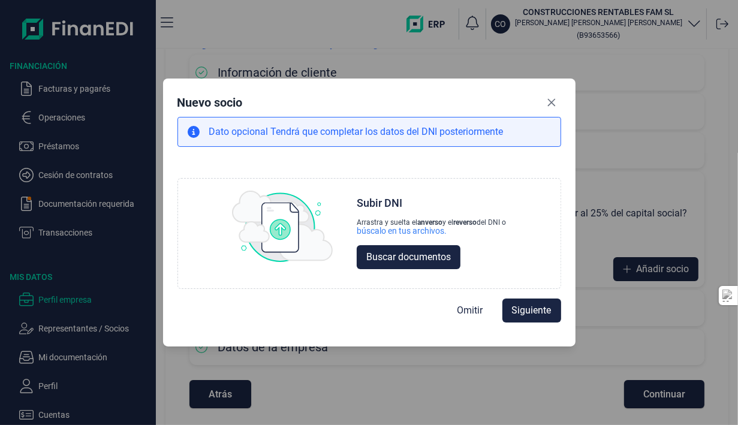
click at [446, 257] on span "Buscar documentos" at bounding box center [408, 257] width 84 height 14
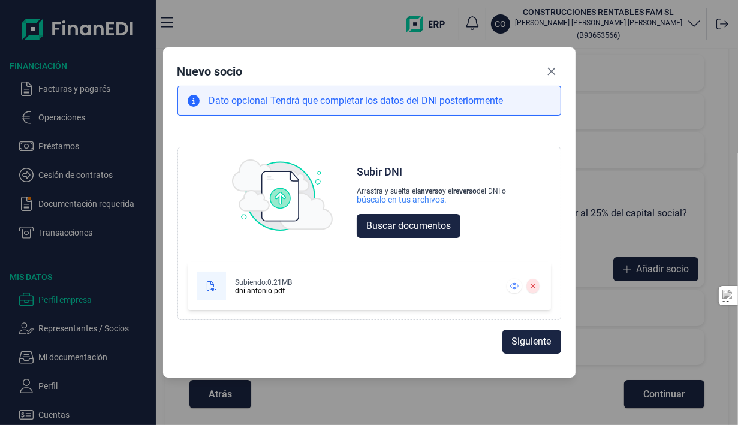
click at [539, 343] on span "Siguiente" at bounding box center [532, 341] width 40 height 14
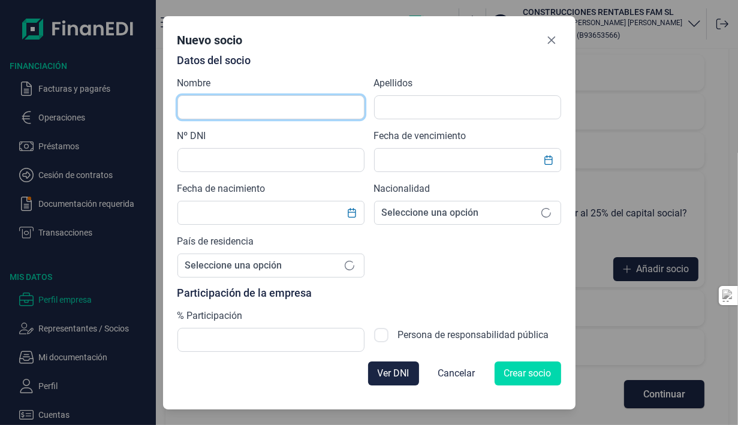
click at [289, 109] on input "text" at bounding box center [270, 107] width 187 height 24
type input "[PERSON_NAME]"
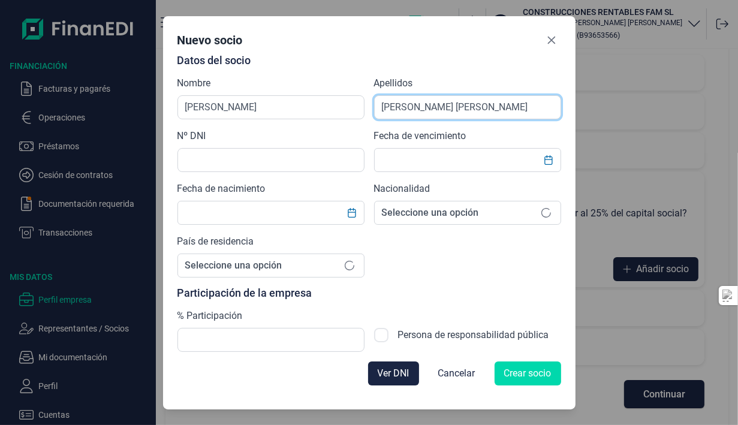
type input "[PERSON_NAME] [PERSON_NAME]"
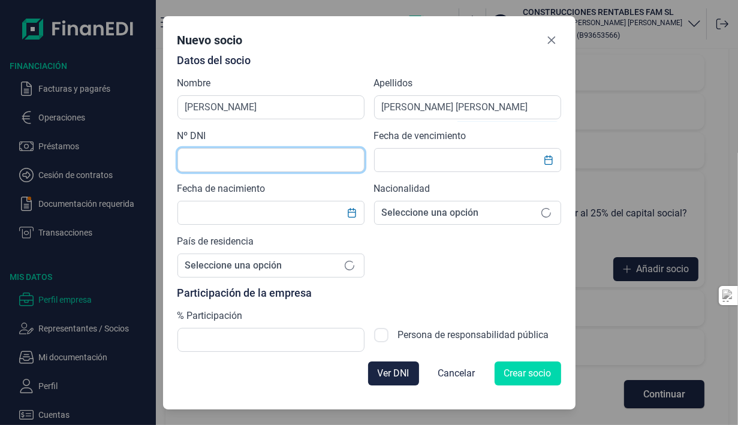
type input "3"
type input "41454770f"
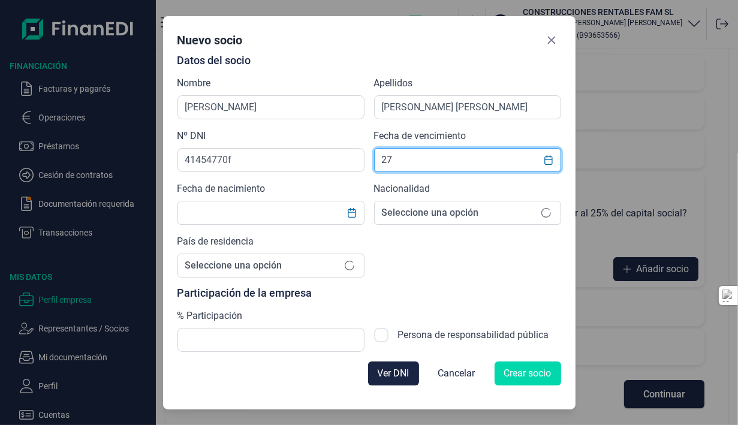
type input "2"
type input "[DATE]"
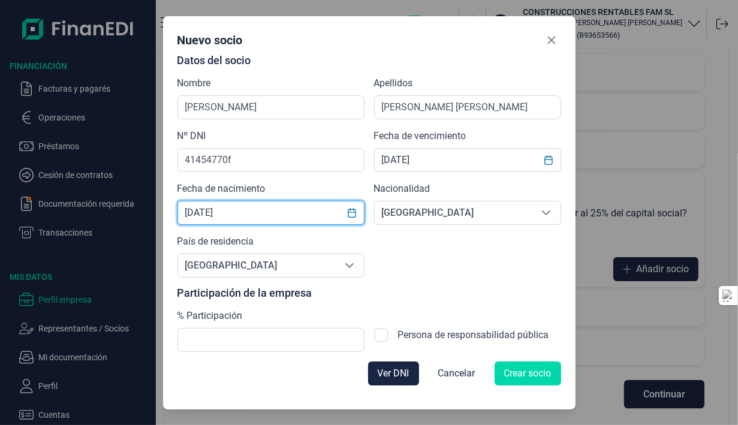
type input "[DATE]"
type input "[GEOGRAPHIC_DATA]"
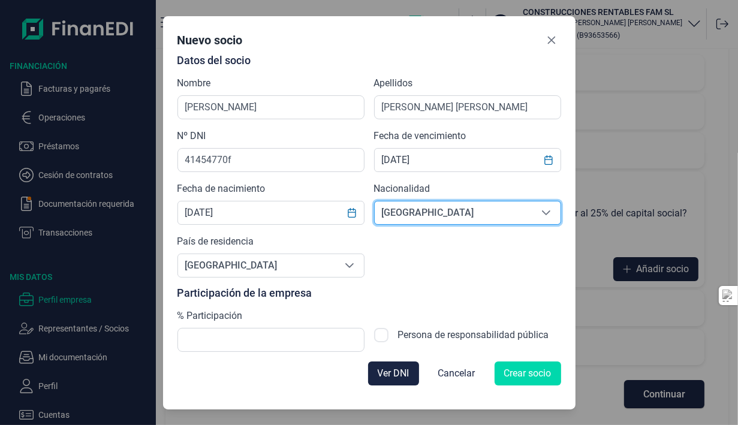
type input "[GEOGRAPHIC_DATA]"
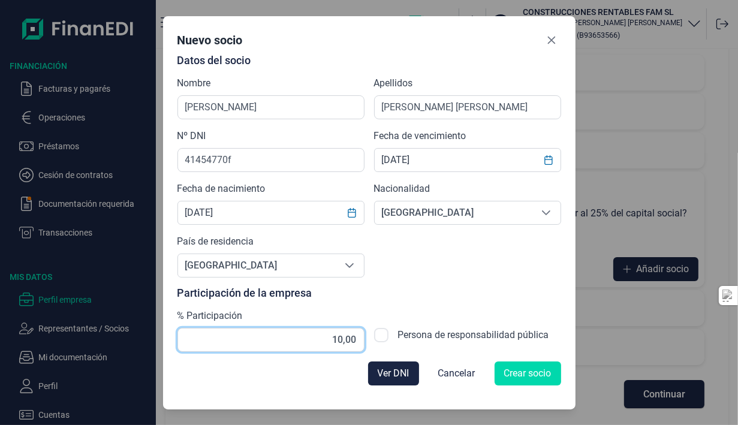
type input "100,00"
click at [542, 368] on span "Crear socio" at bounding box center [527, 373] width 47 height 14
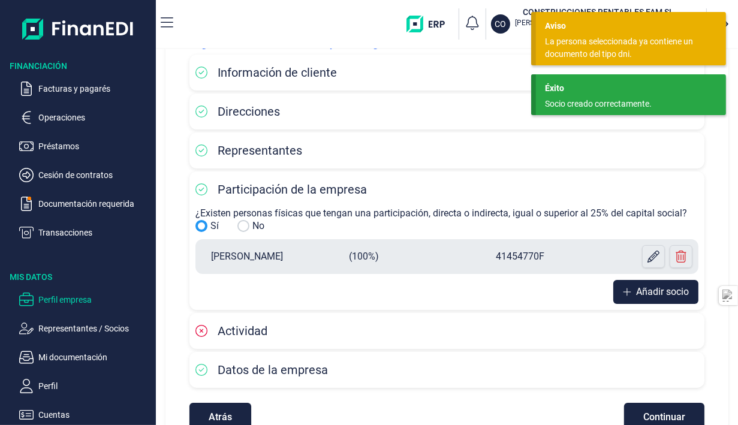
click at [509, 332] on div "Actividad" at bounding box center [446, 331] width 503 height 18
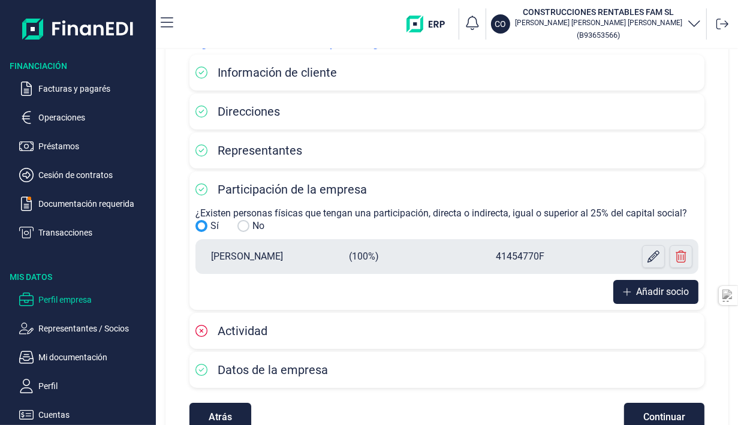
click at [636, 408] on button "Continuar" at bounding box center [664, 417] width 80 height 28
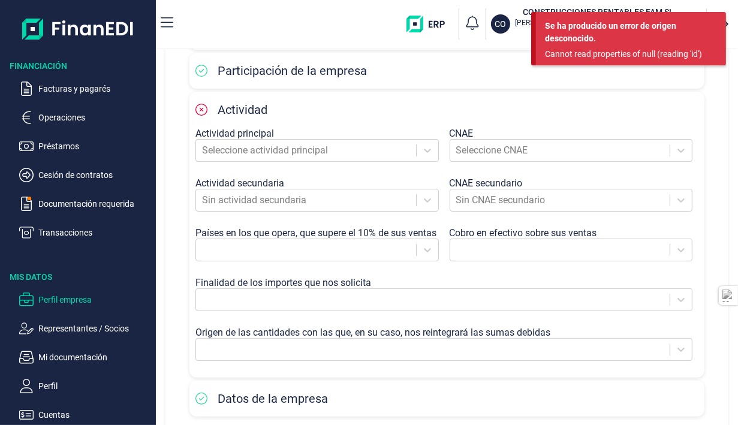
scroll to position [199, 0]
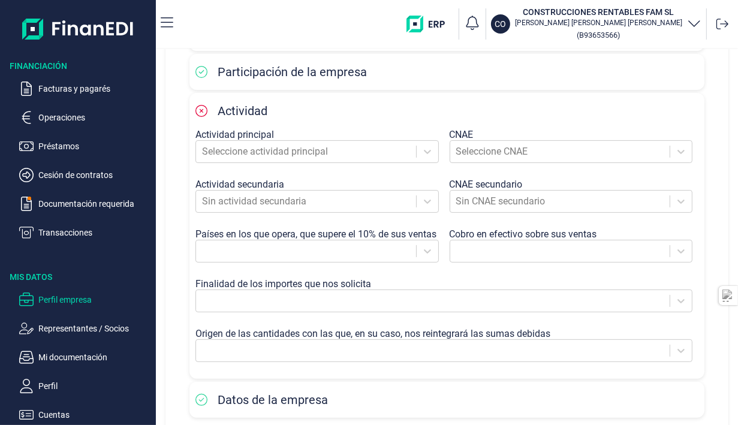
click at [427, 152] on icon at bounding box center [427, 152] width 12 height 12
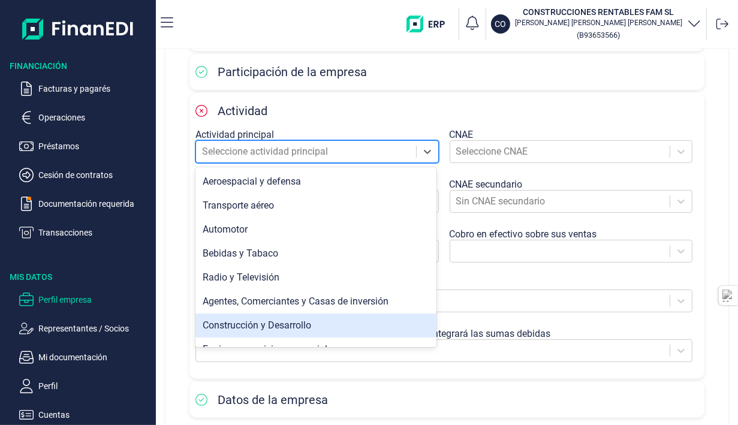
click at [306, 319] on div "Construcción y Desarrollo" at bounding box center [315, 325] width 241 height 24
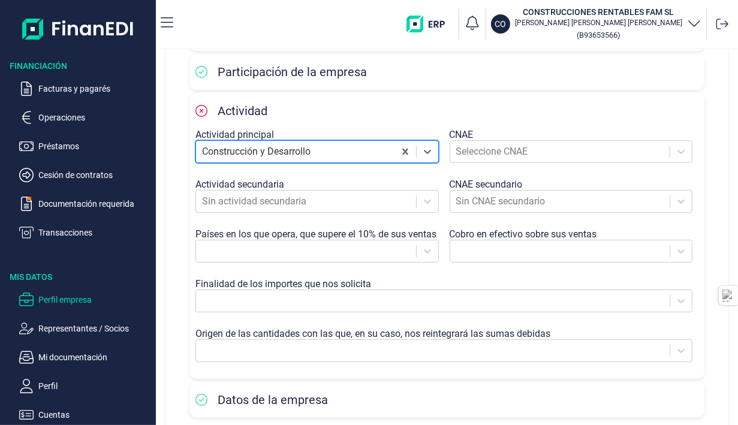
click at [469, 156] on div at bounding box center [560, 151] width 208 height 17
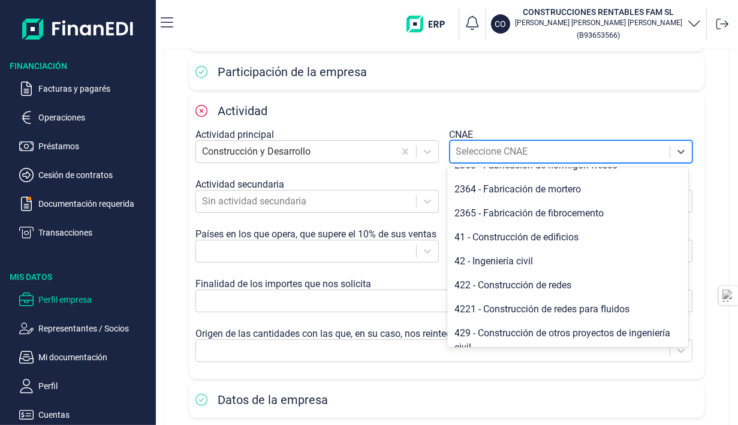
scroll to position [358, 0]
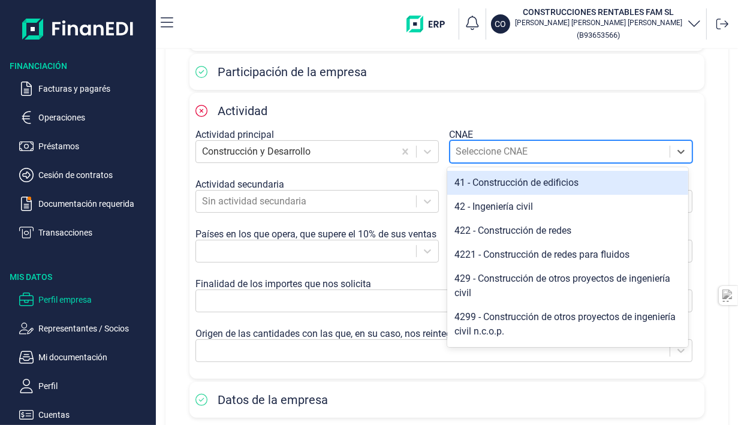
click at [606, 195] on div "41 - Construcción de edificios" at bounding box center [567, 183] width 241 height 24
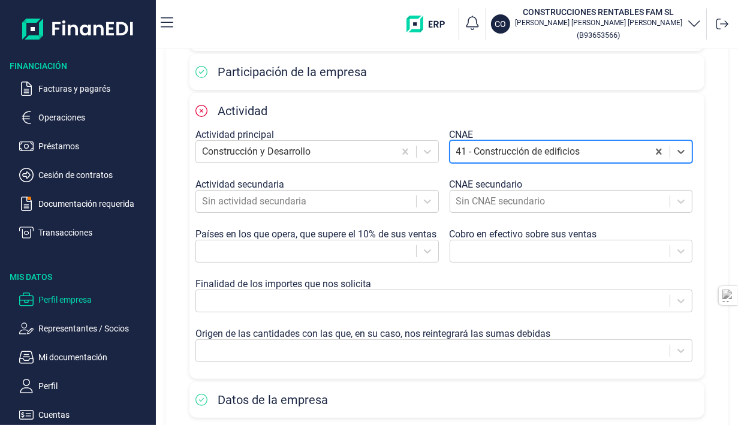
click at [423, 249] on icon at bounding box center [427, 251] width 12 height 12
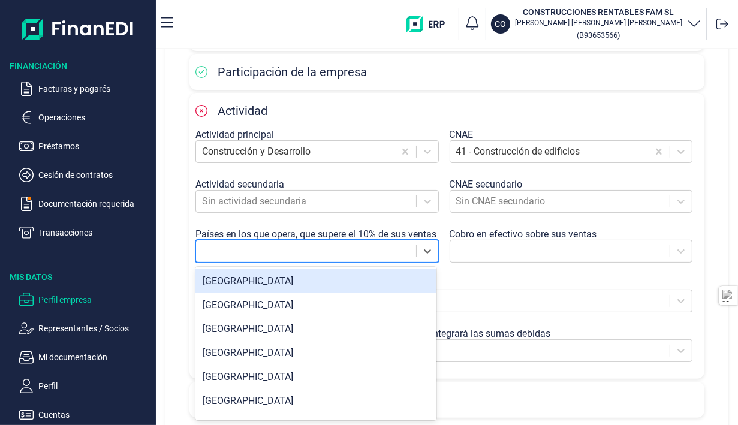
click at [404, 279] on div "[GEOGRAPHIC_DATA]" at bounding box center [315, 281] width 241 height 24
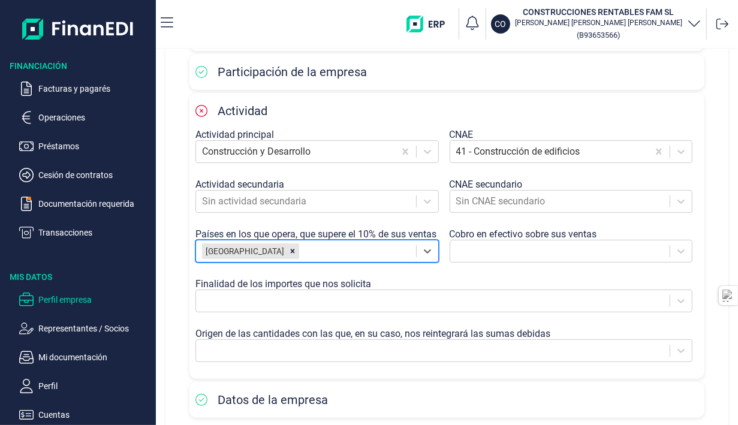
click at [550, 248] on div at bounding box center [560, 251] width 208 height 17
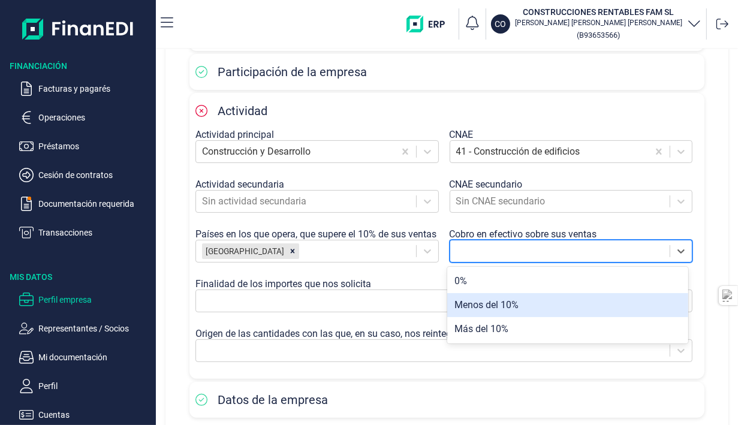
click at [539, 305] on div "Menos del 10%" at bounding box center [567, 305] width 241 height 24
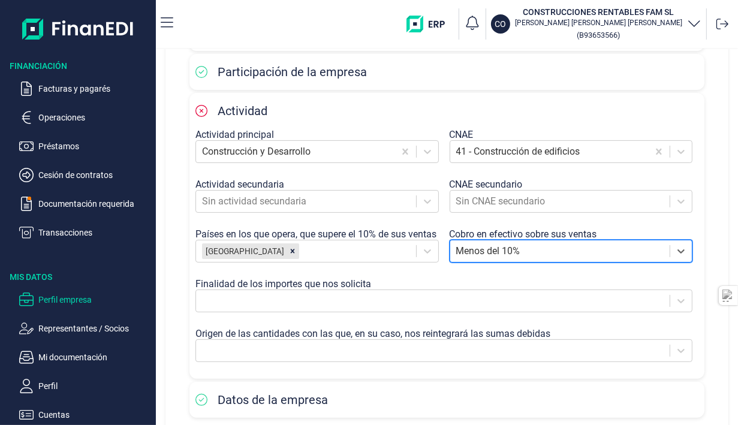
click at [539, 305] on div at bounding box center [432, 300] width 461 height 17
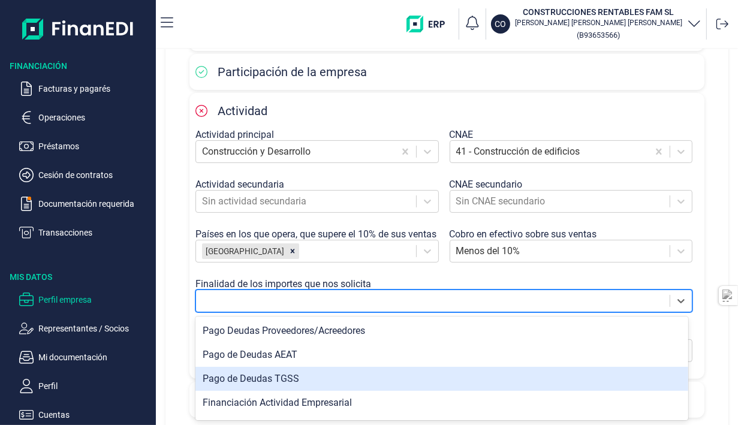
scroll to position [21, 0]
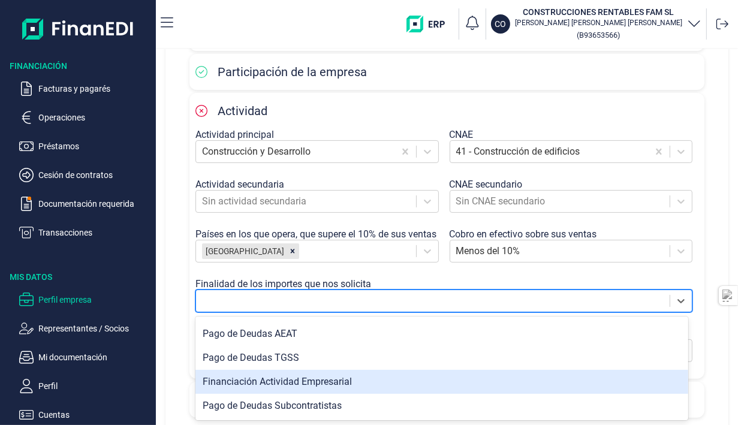
click at [410, 385] on div "Financiación Actividad Empresarial" at bounding box center [441, 382] width 493 height 24
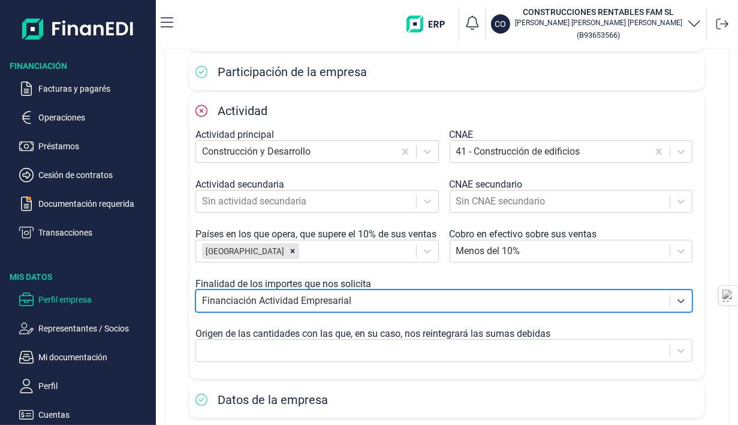
click at [461, 349] on div at bounding box center [432, 350] width 461 height 17
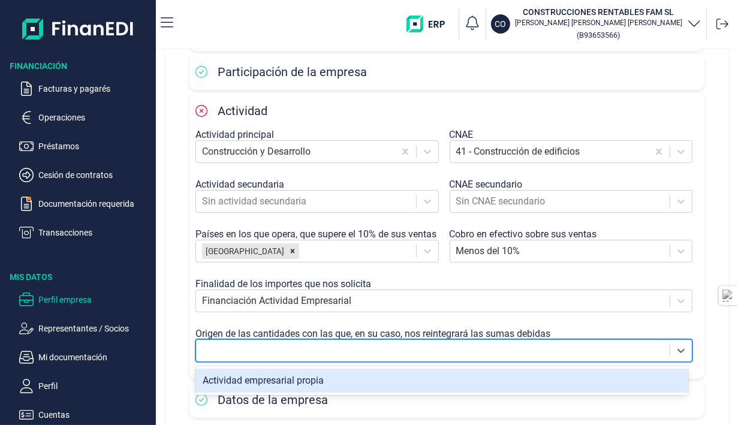
click at [444, 381] on div "Actividad empresarial propia" at bounding box center [441, 381] width 493 height 24
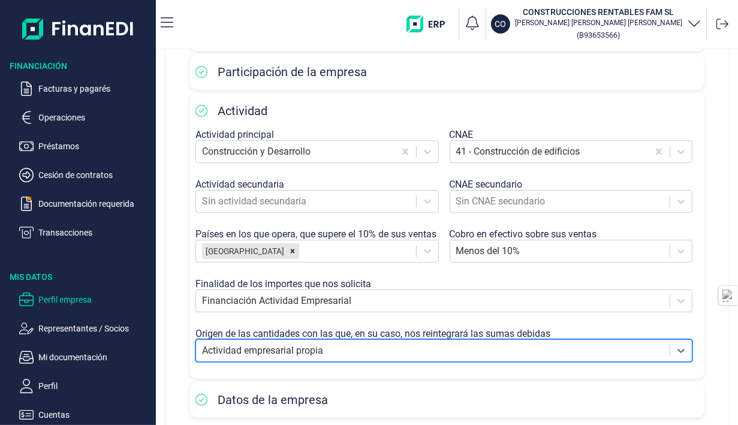
scroll to position [258, 0]
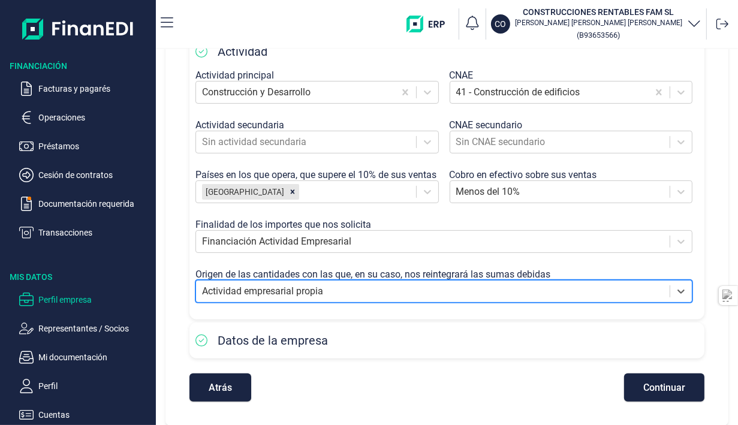
click at [671, 385] on span "Continuar" at bounding box center [664, 387] width 42 height 9
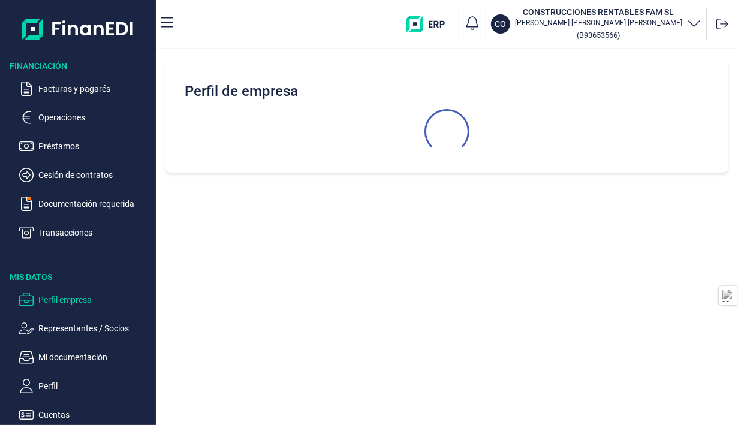
scroll to position [0, 0]
select select "ES"
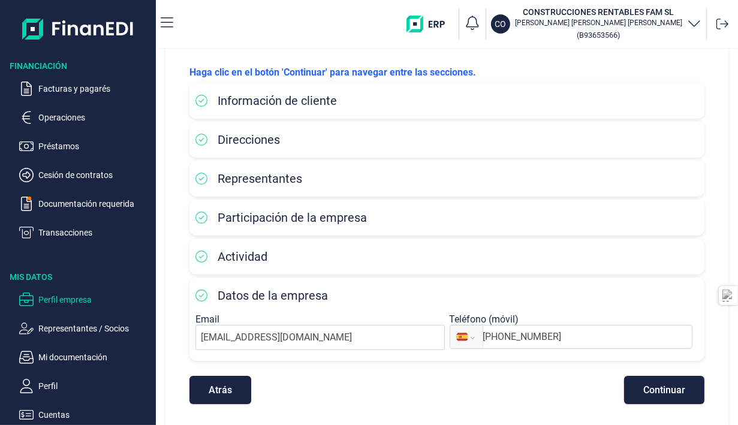
scroll to position [56, 0]
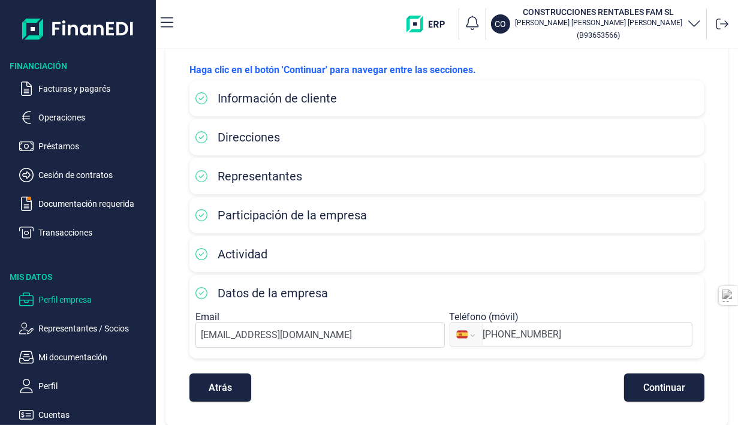
click at [680, 388] on span "Continuar" at bounding box center [664, 387] width 42 height 9
click at [579, 388] on div "Atrás Continuar" at bounding box center [446, 381] width 515 height 40
click at [74, 199] on p "Documentación requerida" at bounding box center [94, 204] width 113 height 14
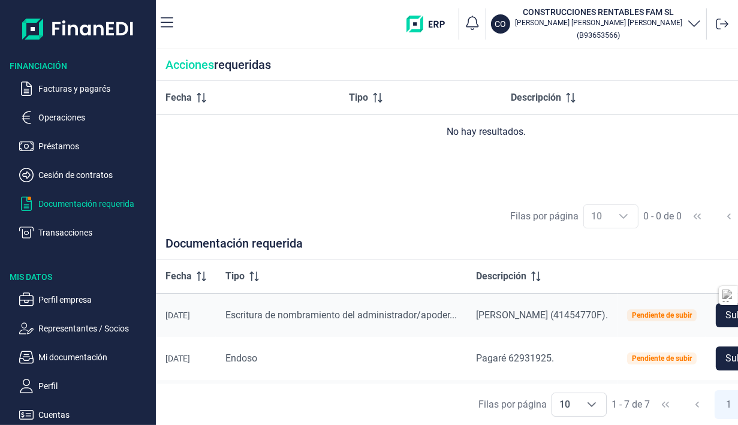
click at [86, 90] on p "Facturas y pagarés" at bounding box center [94, 88] width 113 height 14
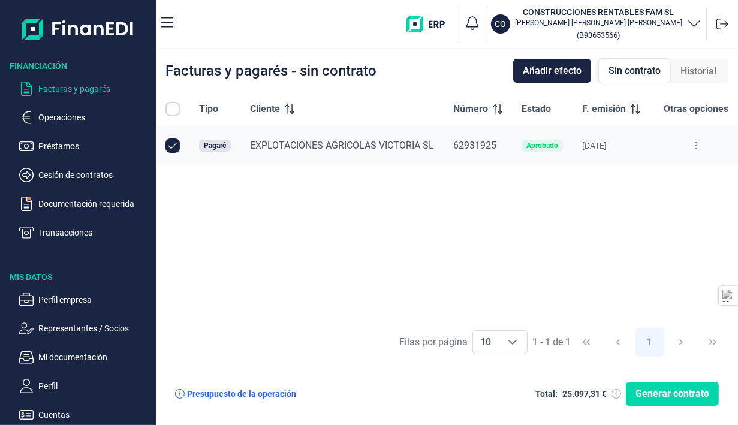
checkbox input "true"
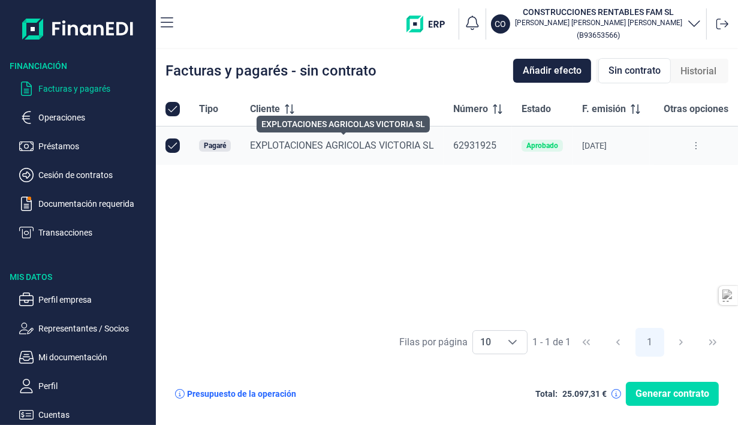
click at [337, 141] on span "EXPLOTACIONES AGRICOLAS VICTORIA SL" at bounding box center [342, 145] width 184 height 11
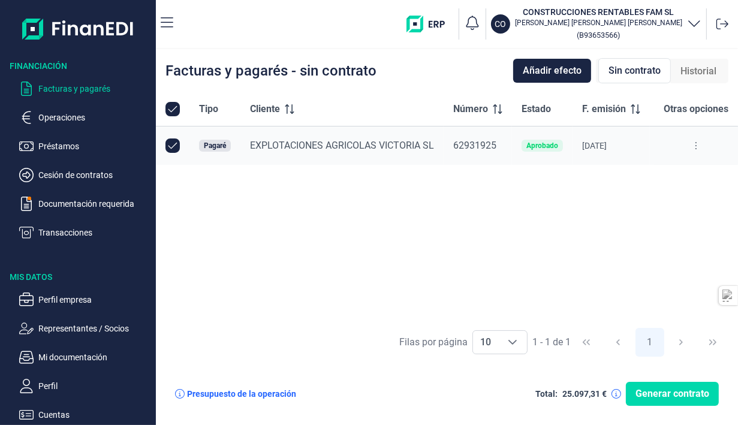
click at [573, 68] on span "Añadir efecto" at bounding box center [552, 71] width 59 height 14
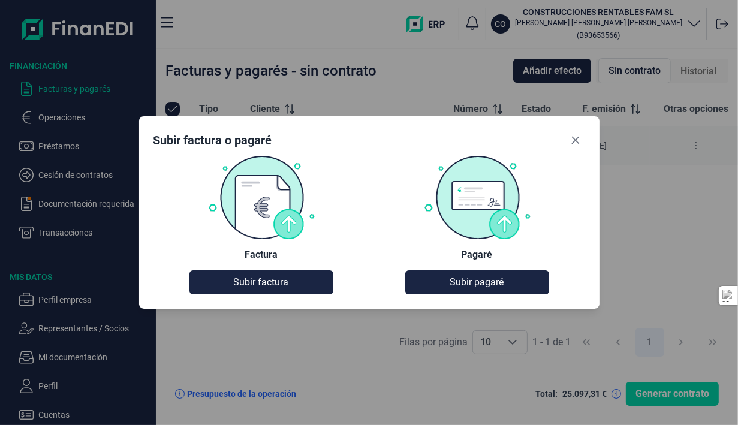
click at [310, 280] on button "Subir factura" at bounding box center [261, 282] width 144 height 24
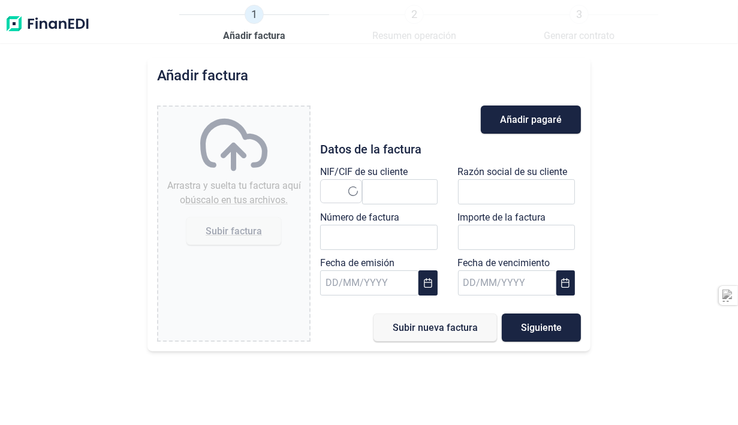
type input "0,00 €"
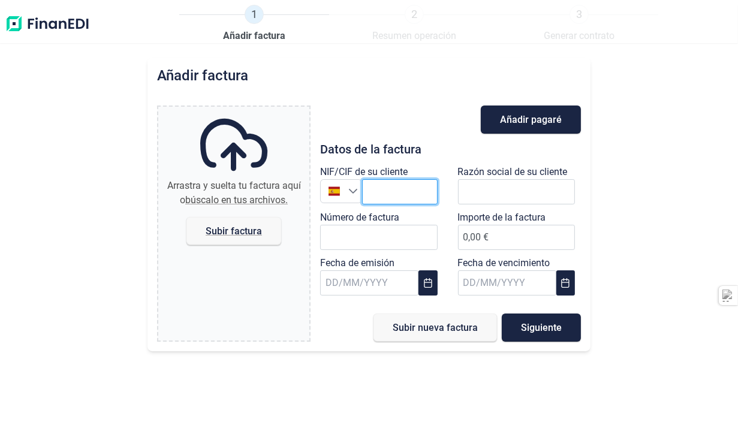
click at [391, 198] on input "text" at bounding box center [399, 191] width 75 height 25
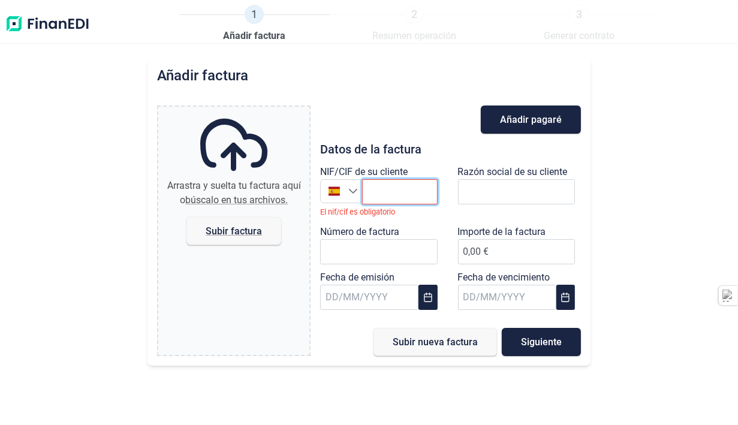
click at [402, 194] on input "text" at bounding box center [399, 191] width 75 height 25
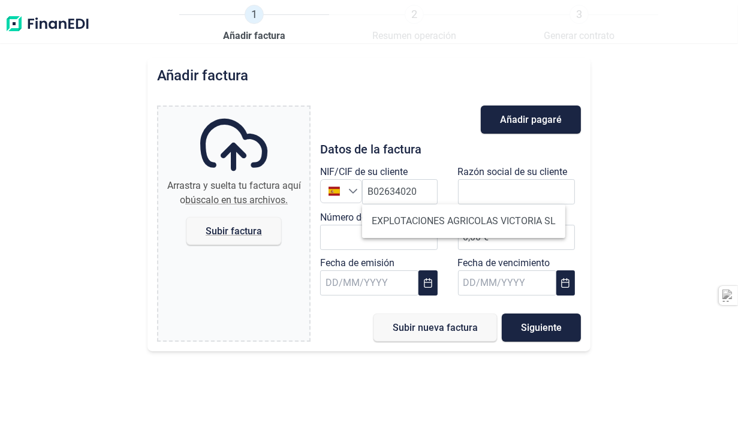
click at [439, 221] on li "EXPLOTACIONES AGRICOLAS VICTORIA SL" at bounding box center [463, 221] width 203 height 24
type input "B02634020"
type input "EXPLOTACIONES AGRICOLAS VICTORIA SL"
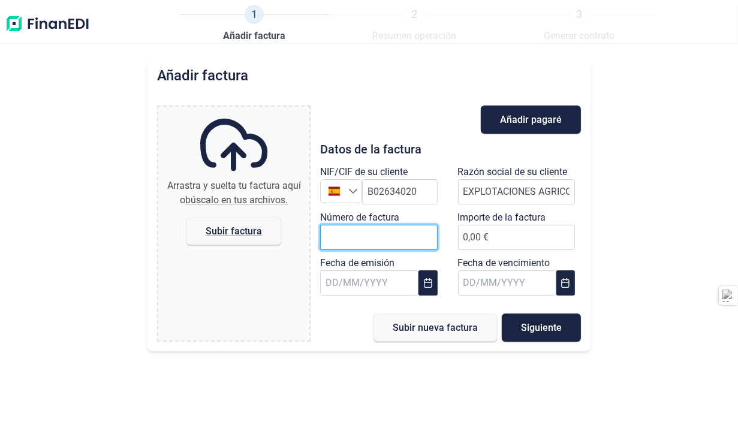
click at [402, 241] on input "Número de factura" at bounding box center [378, 237] width 117 height 25
type input "016-25"
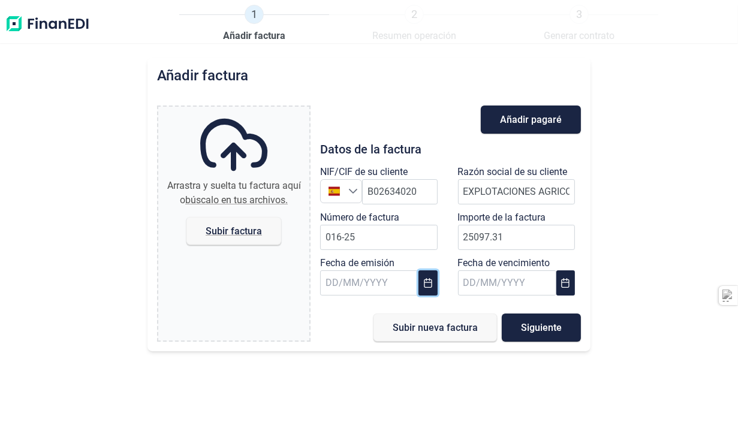
type input "25.097,31 €"
click at [433, 288] on button "Choose Date" at bounding box center [427, 282] width 19 height 25
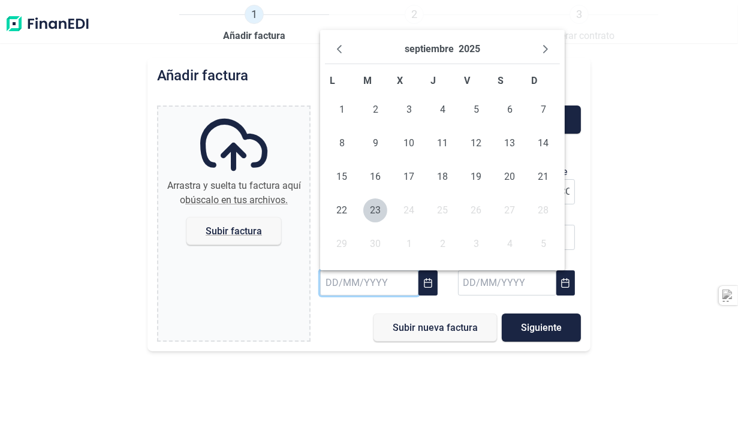
click at [343, 109] on span "1" at bounding box center [342, 110] width 24 height 24
type input "[DATE]"
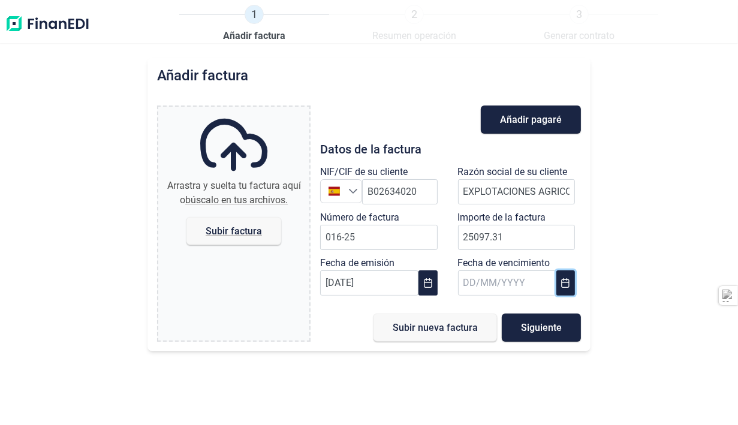
click at [563, 283] on icon "Choose Date" at bounding box center [565, 283] width 10 height 10
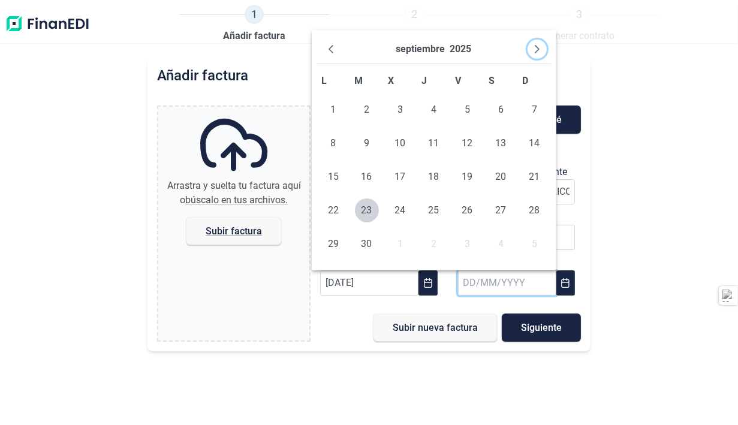
click at [538, 44] on icon "Next Month" at bounding box center [537, 49] width 10 height 10
click at [336, 246] on span "24" at bounding box center [333, 244] width 24 height 24
type input "[DATE]"
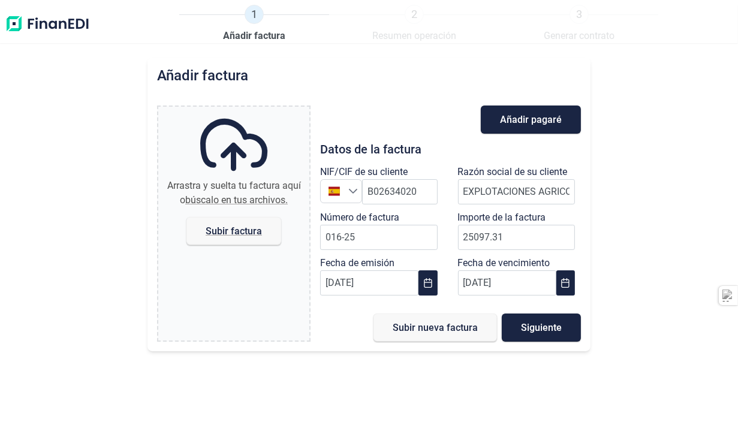
click at [247, 227] on span "Subir factura" at bounding box center [234, 231] width 56 height 9
click at [247, 110] on input "Arrastra y suelta tu factura aquí o búscalo en tus archivos. Subir factura" at bounding box center [233, 109] width 151 height 4
type input "C:\fakepath\016-25 EXPLOTACIONES AGRARIAS [PERSON_NAME] certificacion 2_firmado…"
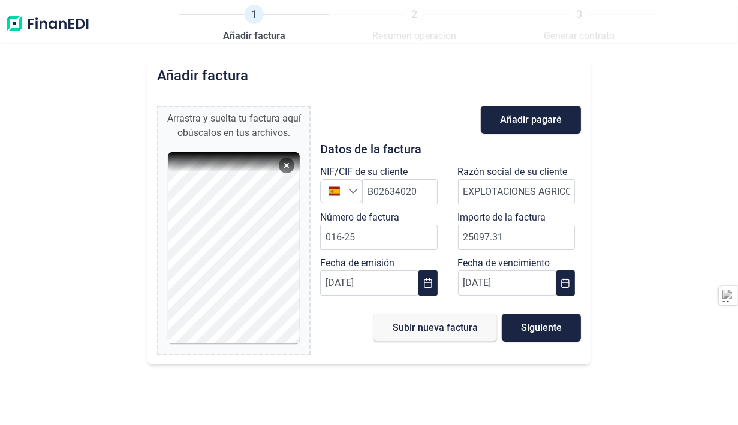
click at [535, 329] on span "Siguiente" at bounding box center [541, 327] width 41 height 9
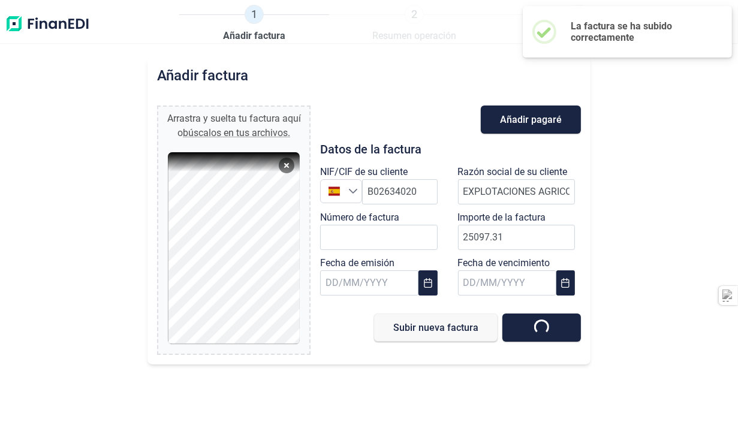
type input "0,00 €"
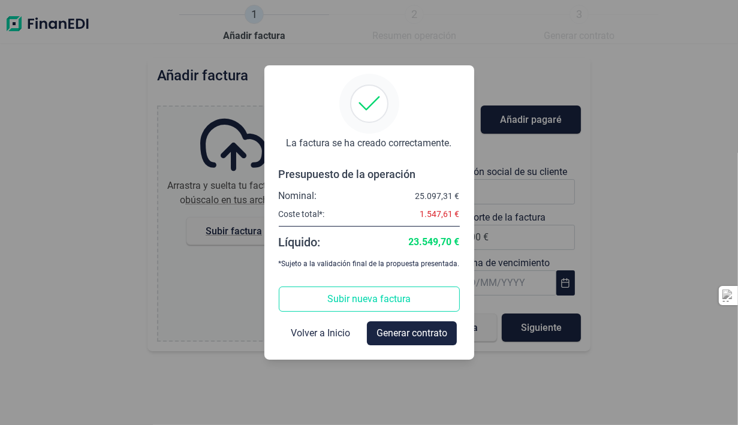
click at [340, 334] on span "Volver a Inicio" at bounding box center [320, 333] width 59 height 14
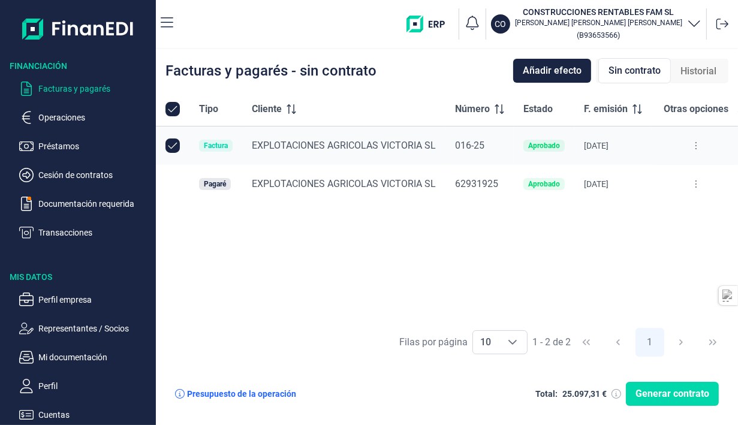
checkbox input "true"
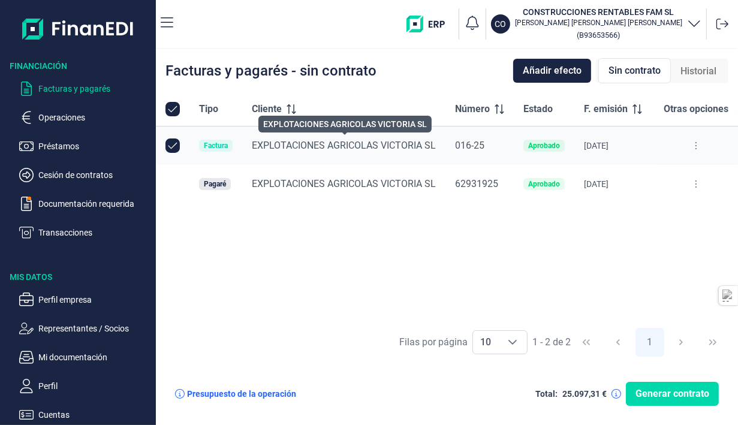
click at [394, 143] on span "EXPLOTACIONES AGRICOLAS VICTORIA SL" at bounding box center [344, 145] width 184 height 11
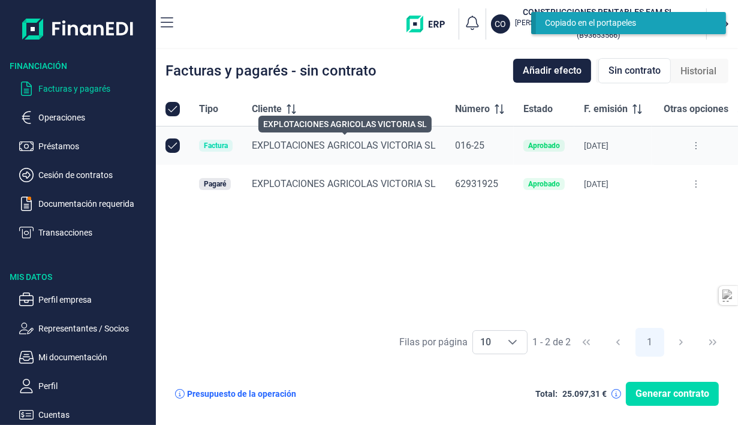
click at [389, 145] on span "EXPLOTACIONES AGRICOLAS VICTORIA SL" at bounding box center [344, 145] width 184 height 11
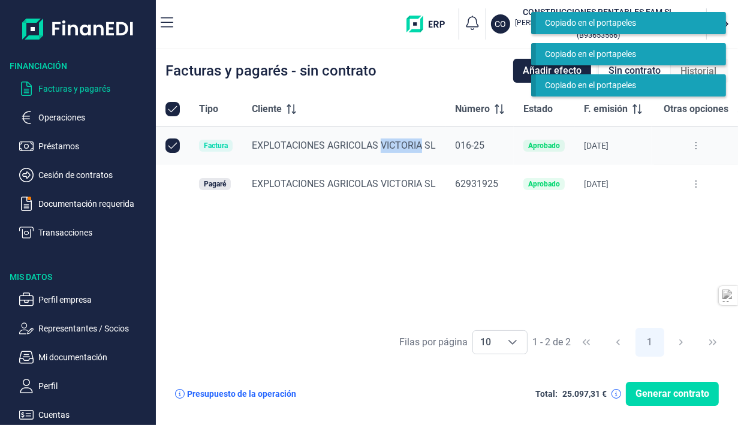
click at [409, 237] on div "Tipo Cliente Número Estado F. emisión F. vencimiento Nominal (€) Otras opciones…" at bounding box center [447, 206] width 582 height 229
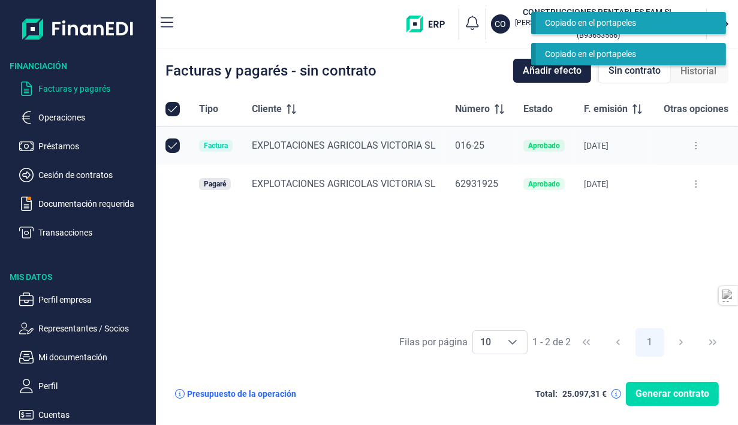
click at [696, 144] on icon at bounding box center [695, 145] width 1 height 7
click at [696, 183] on icon at bounding box center [696, 184] width 2 height 10
click at [675, 234] on span "Vincular facturas a pagaré" at bounding box center [648, 236] width 99 height 12
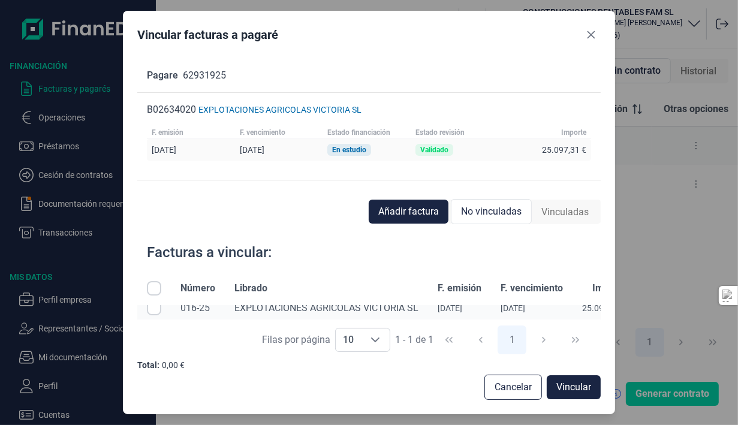
scroll to position [13, 0]
click at [154, 312] on input "Row Selected null" at bounding box center [154, 310] width 14 height 14
checkbox input "true"
click at [570, 390] on span "Vincular" at bounding box center [573, 387] width 35 height 14
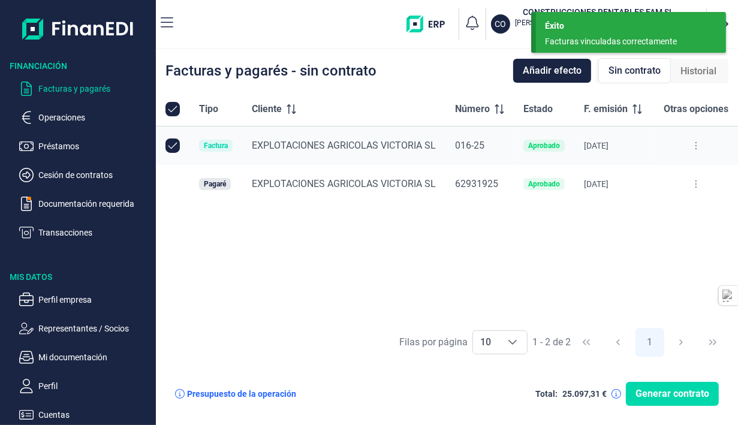
click at [596, 240] on div "Tipo Cliente Número Estado F. emisión F. vencimiento Nominal (€) Otras opciones…" at bounding box center [447, 206] width 582 height 229
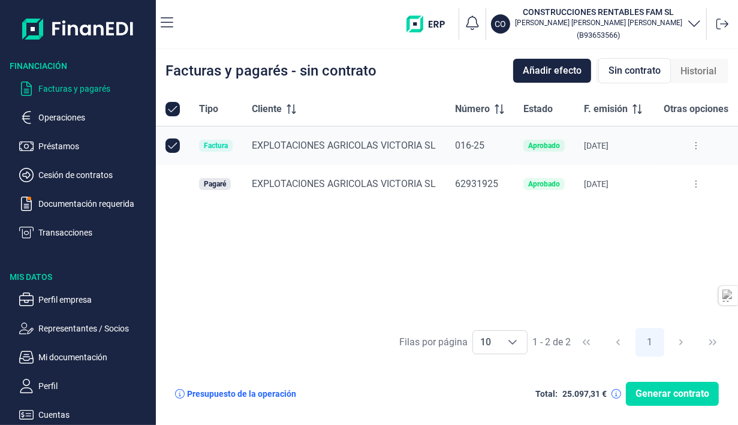
click at [696, 185] on icon at bounding box center [696, 184] width 2 height 10
click at [674, 213] on span "Ver detalle del pagaré" at bounding box center [639, 214] width 80 height 12
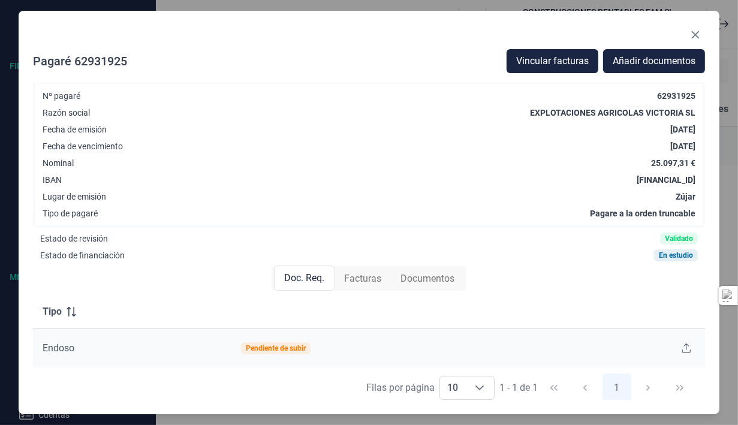
scroll to position [0, 0]
